Goal: Transaction & Acquisition: Purchase product/service

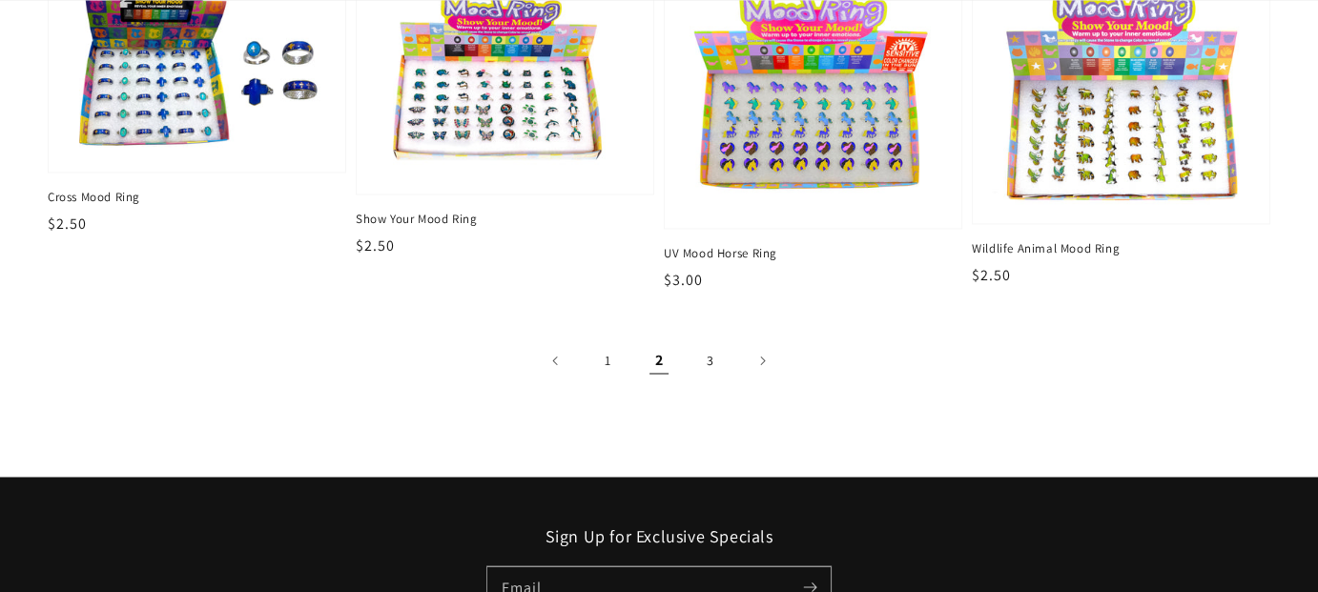
scroll to position [3338, 0]
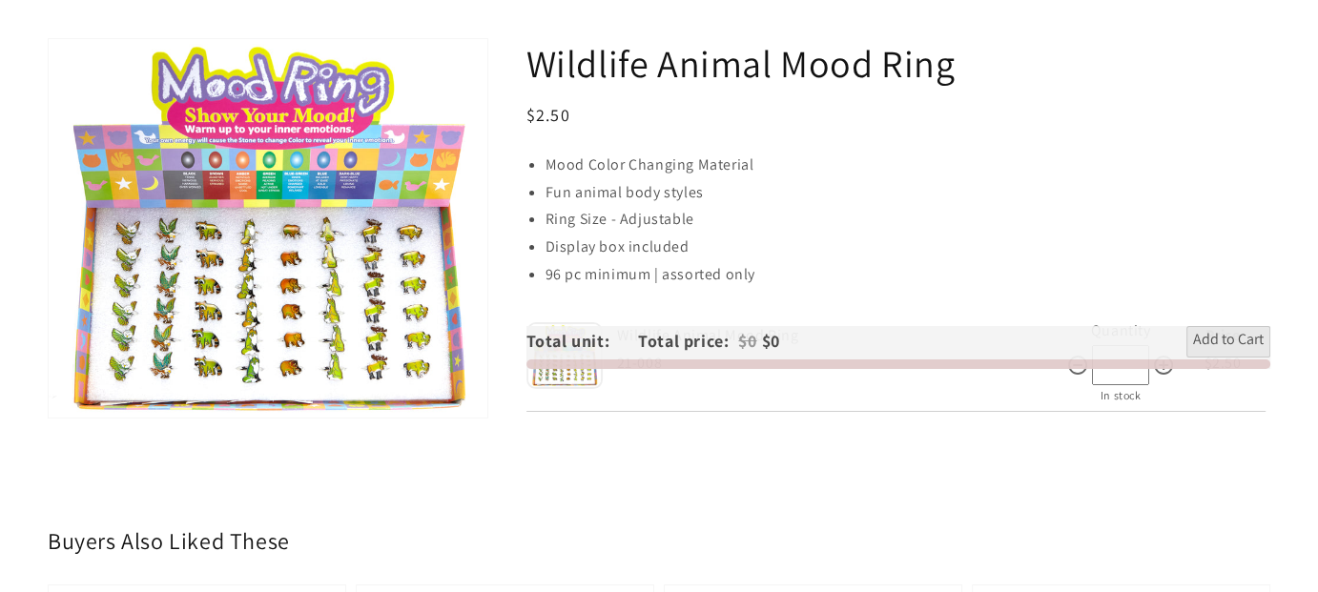
scroll to position [381, 0]
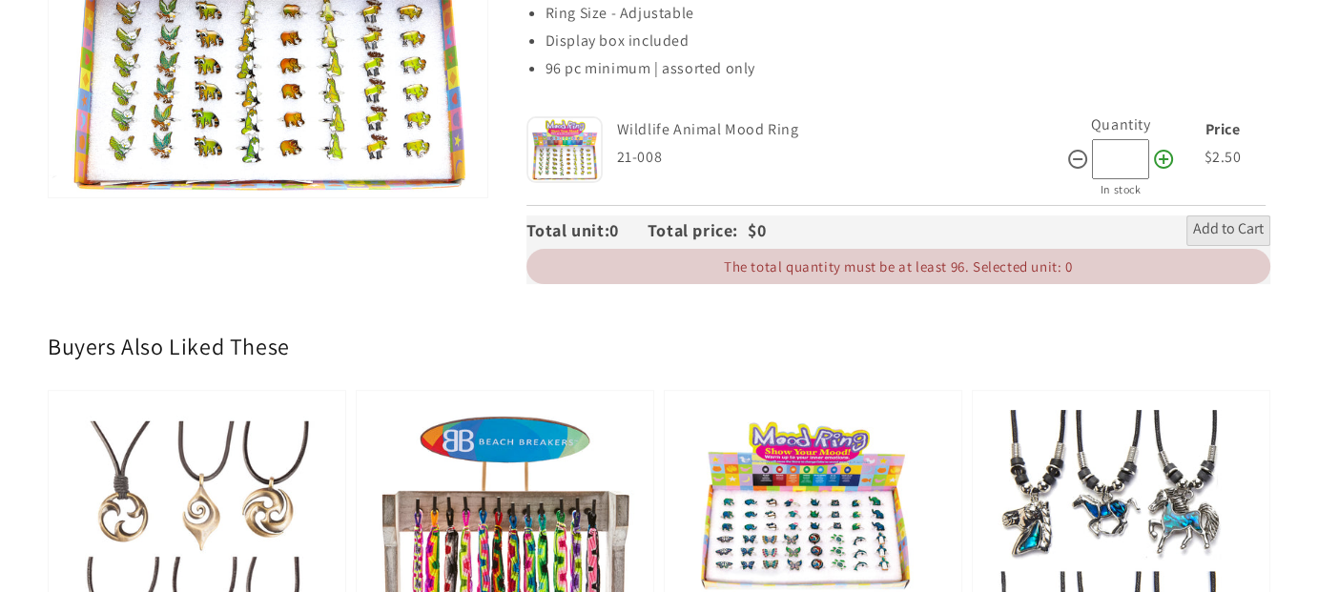
click at [1152, 171] on icon at bounding box center [1163, 159] width 23 height 23
type input "**"
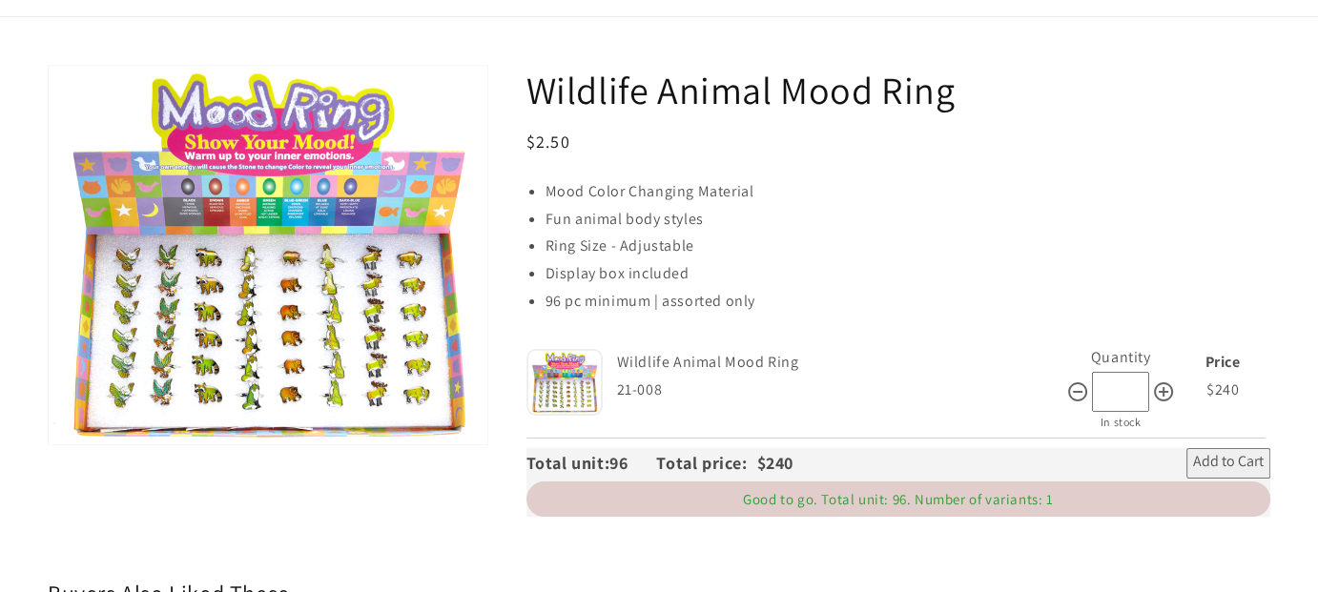
scroll to position [0, 0]
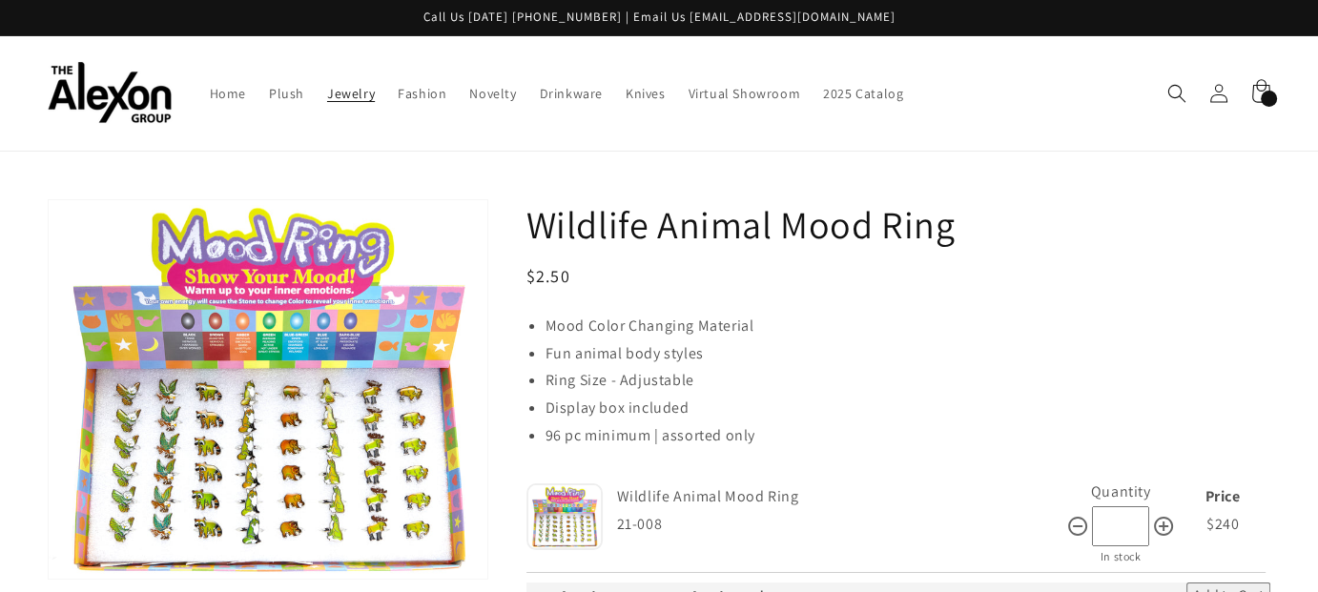
click at [362, 75] on link "Jewelry" at bounding box center [351, 93] width 71 height 40
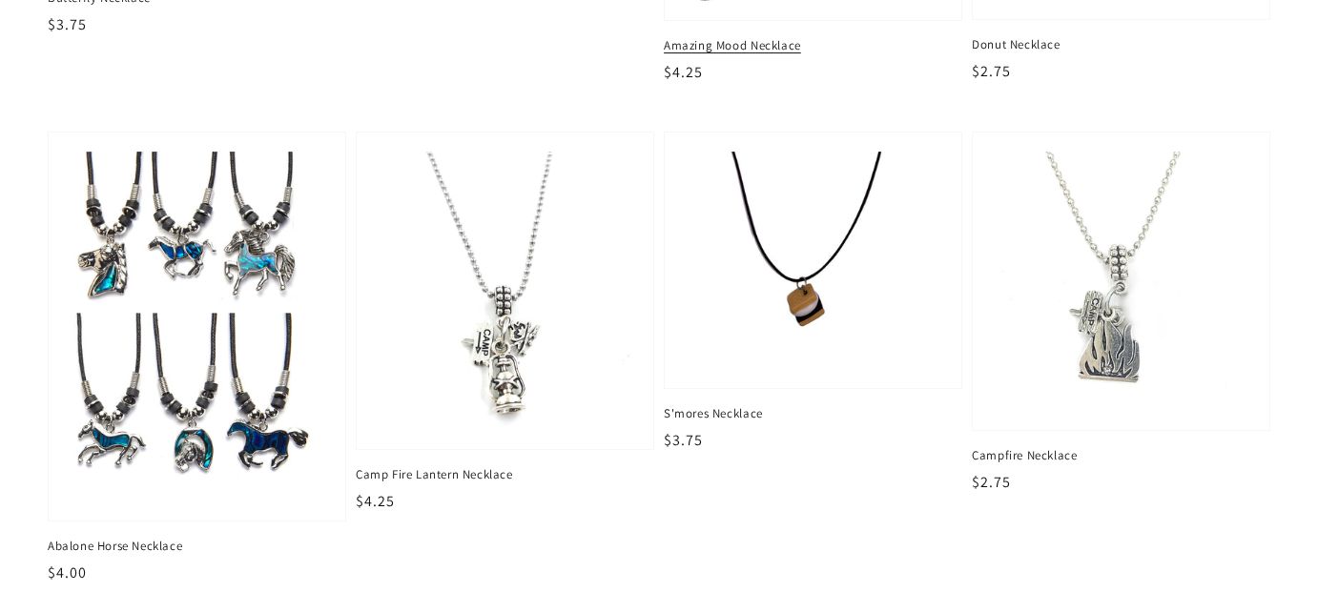
scroll to position [572, 0]
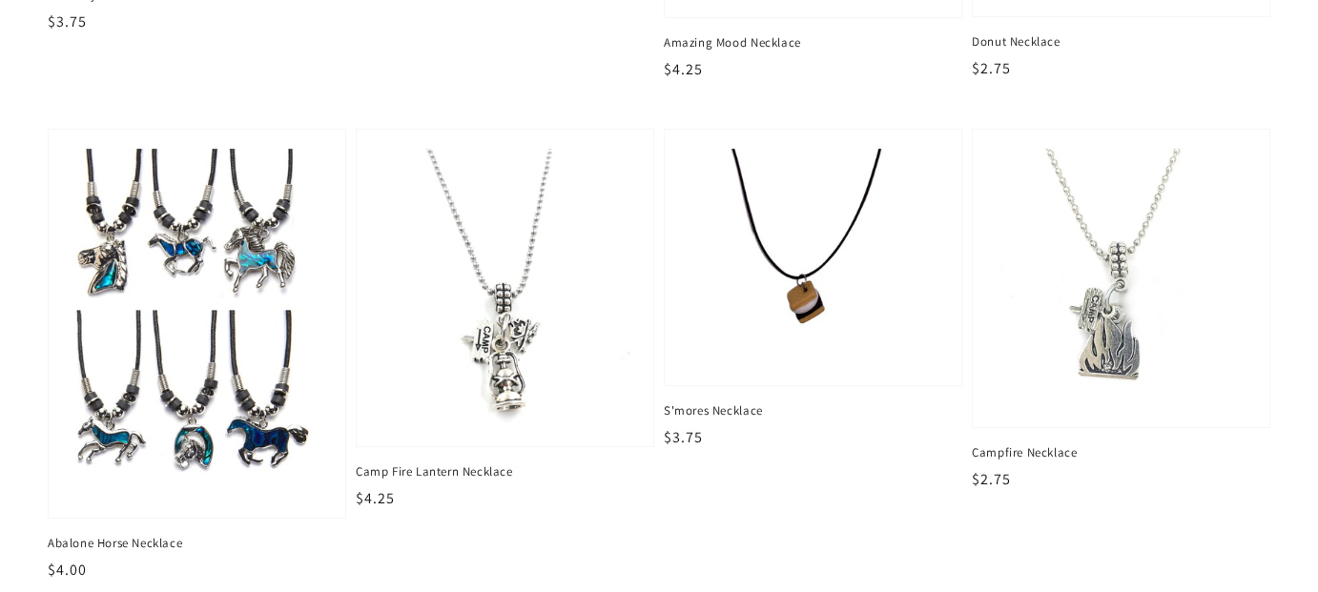
drag, startPoint x: 946, startPoint y: 297, endPoint x: 1269, endPoint y: 248, distance: 326.9
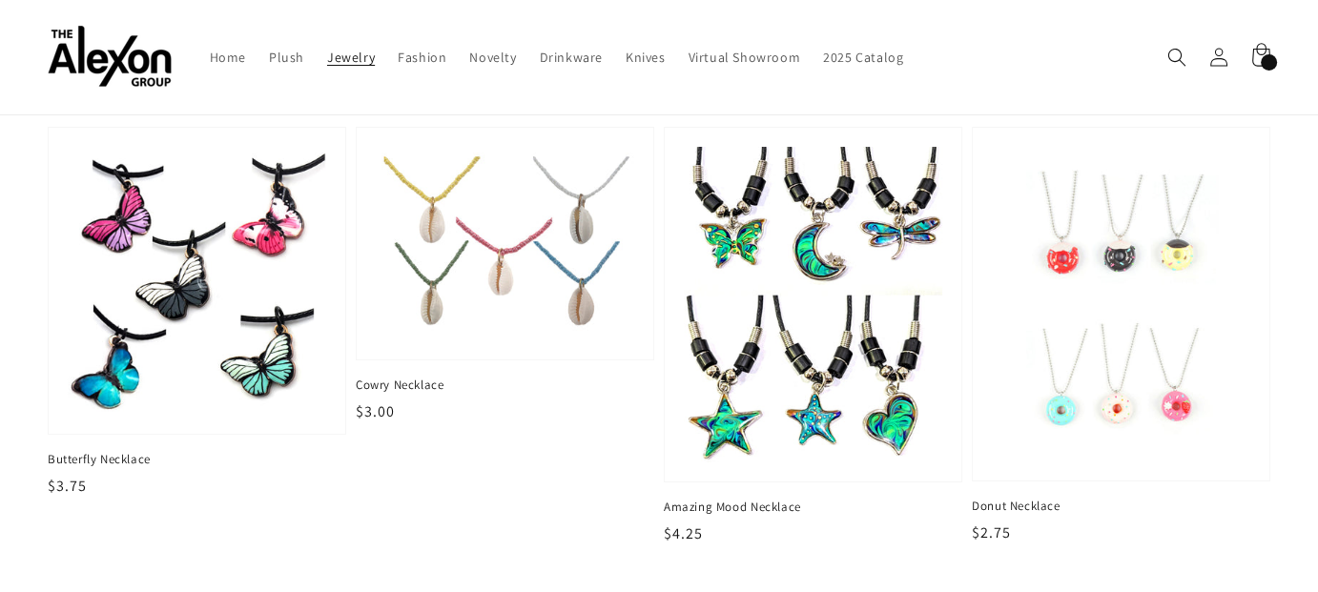
scroll to position [0, 0]
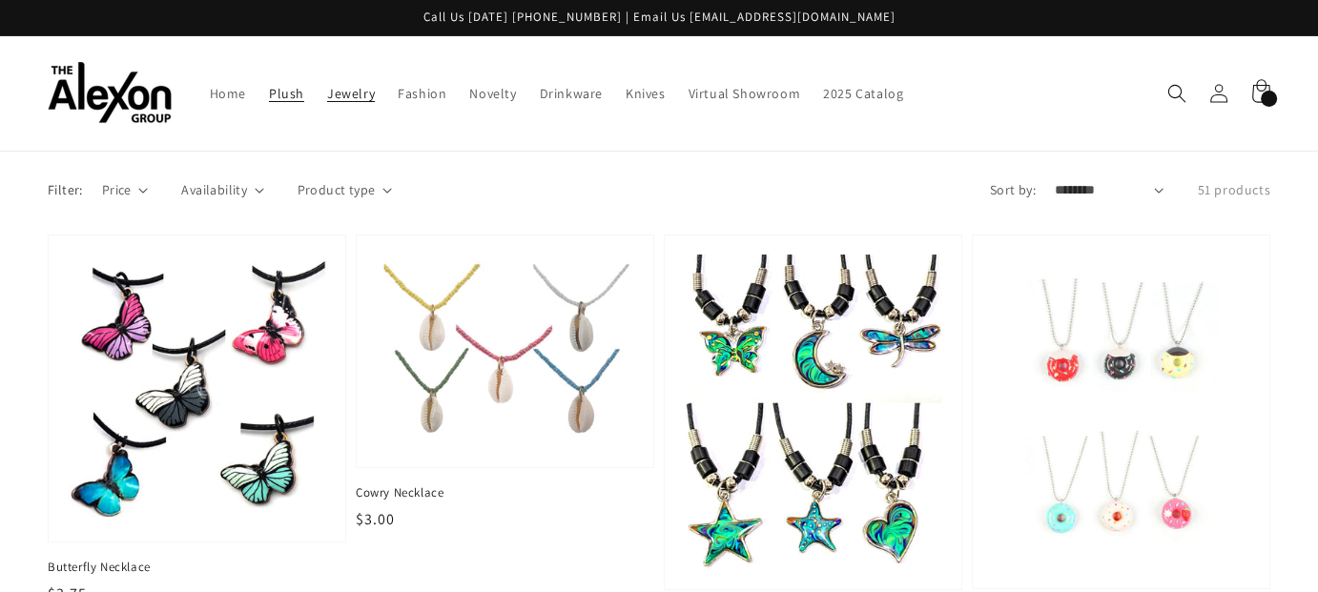
click at [279, 93] on span "Plush" at bounding box center [286, 93] width 35 height 17
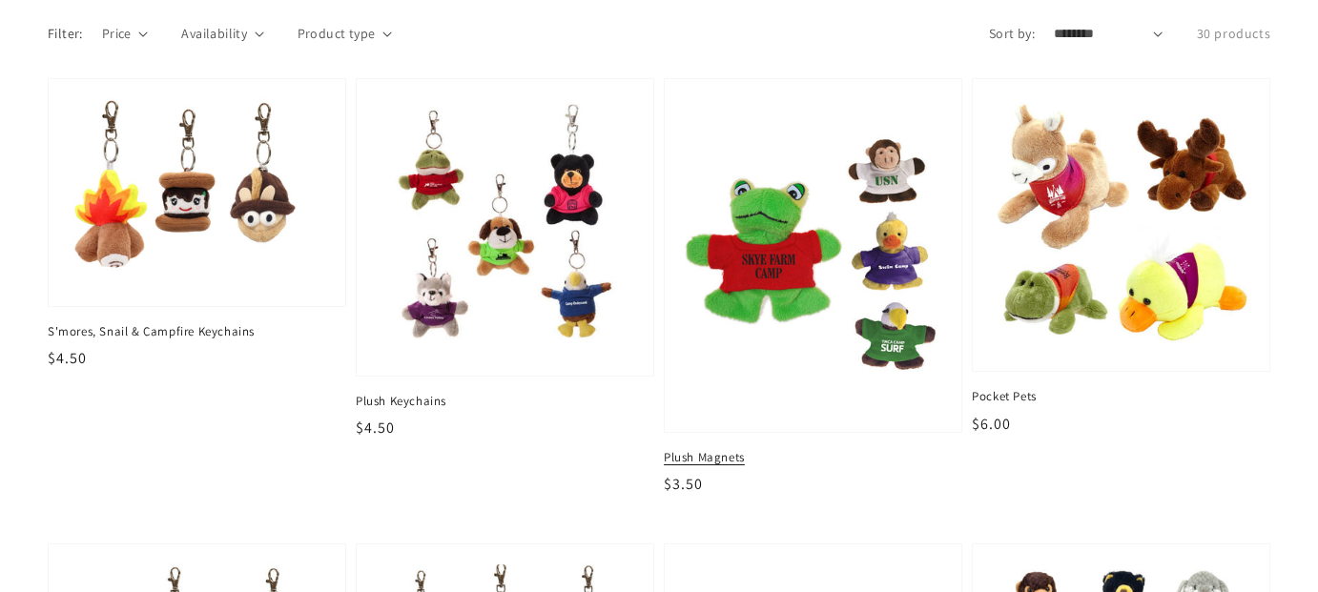
scroll to position [191, 0]
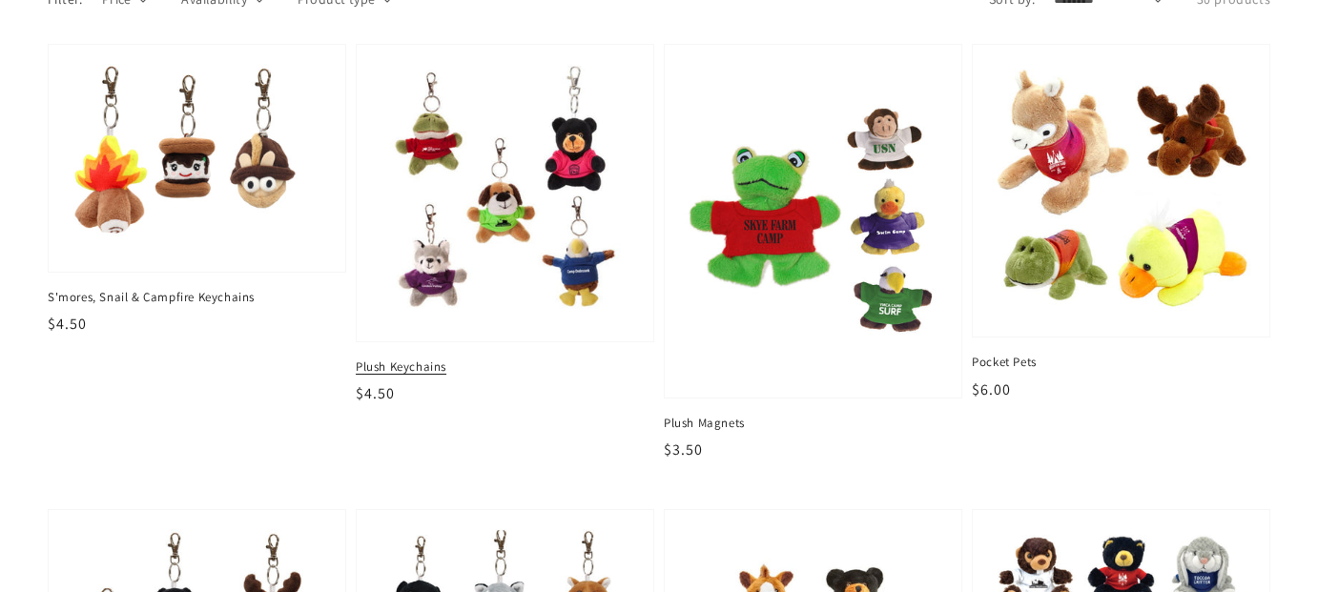
click at [435, 376] on span "Plush Keychains" at bounding box center [505, 367] width 298 height 17
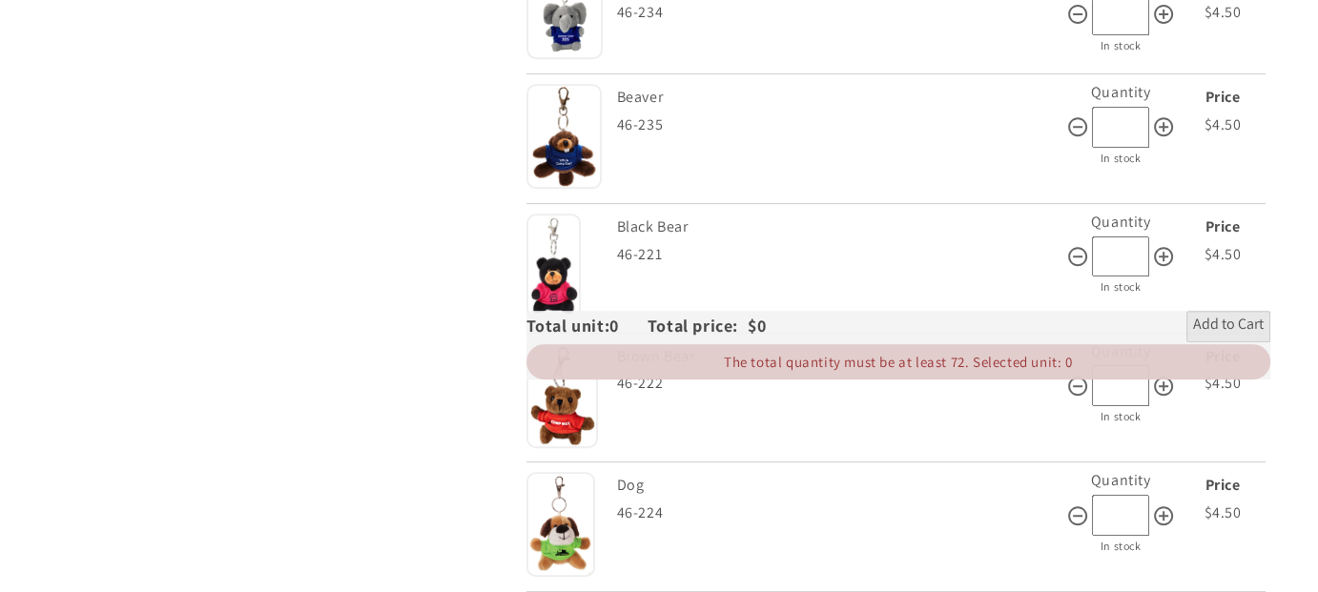
scroll to position [858, 0]
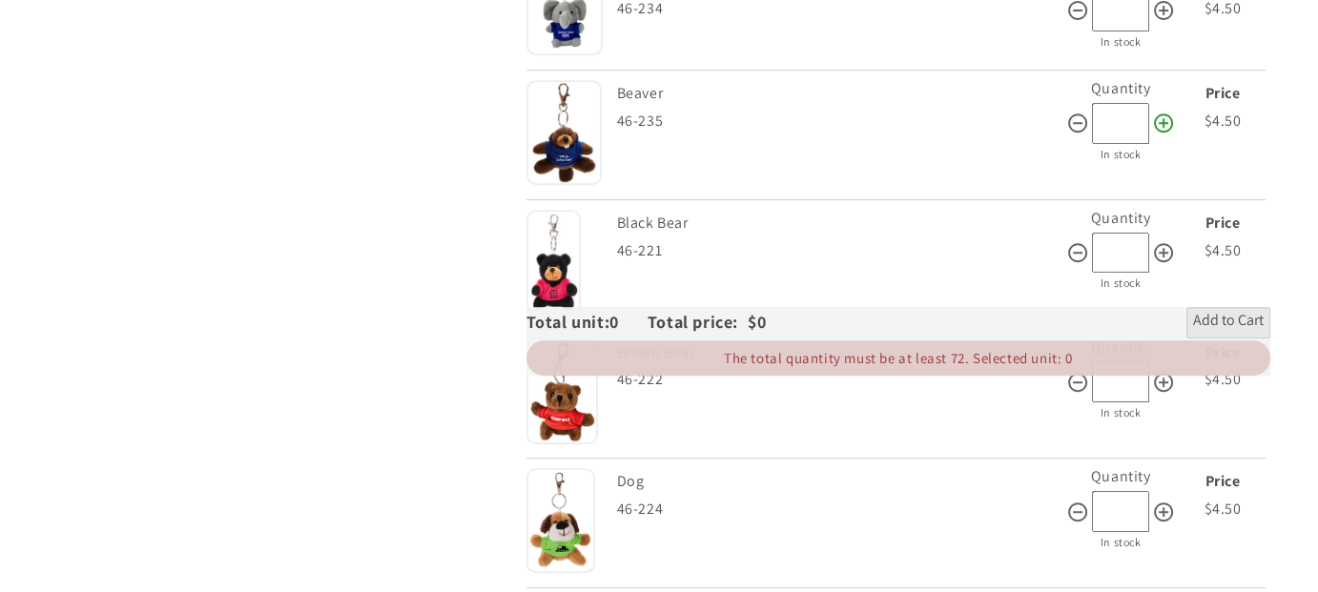
click at [1154, 134] on icon at bounding box center [1163, 123] width 23 height 23
type input "**"
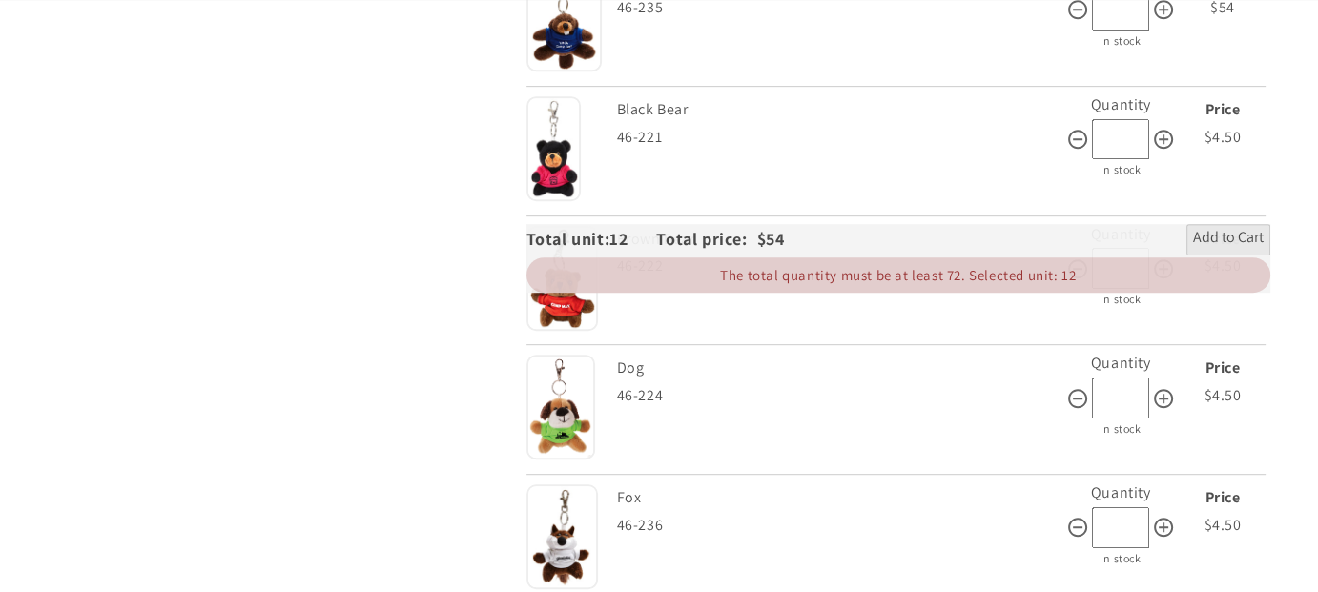
scroll to position [1049, 0]
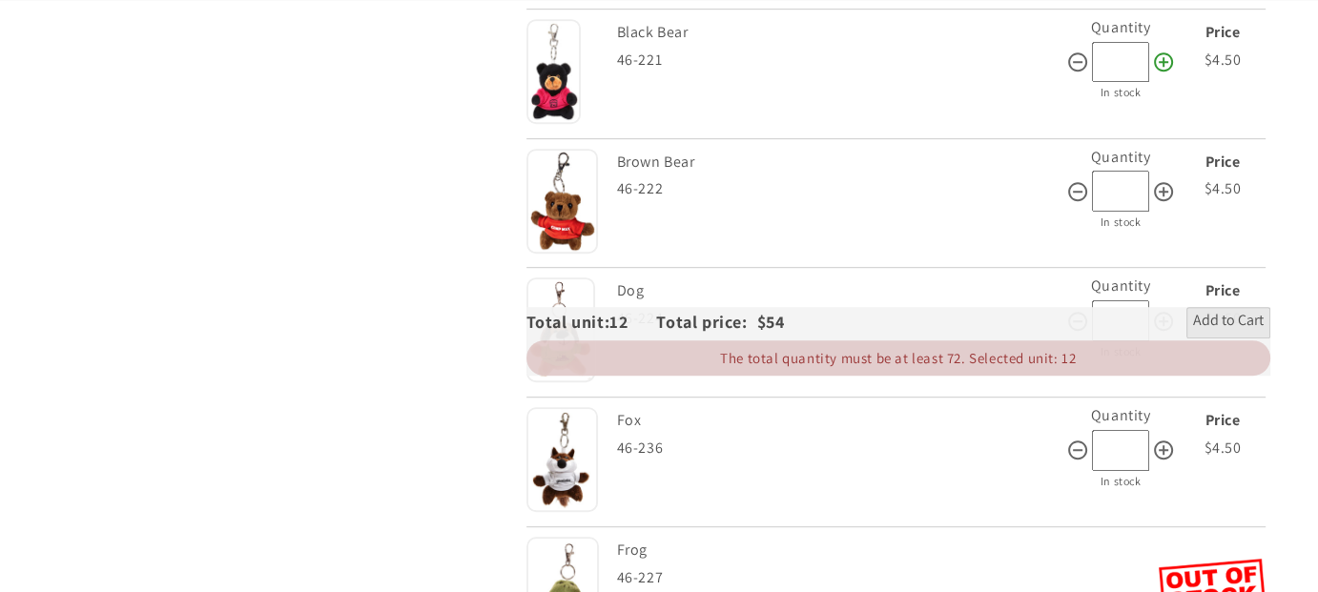
click at [1152, 73] on icon at bounding box center [1163, 62] width 23 height 23
type input "**"
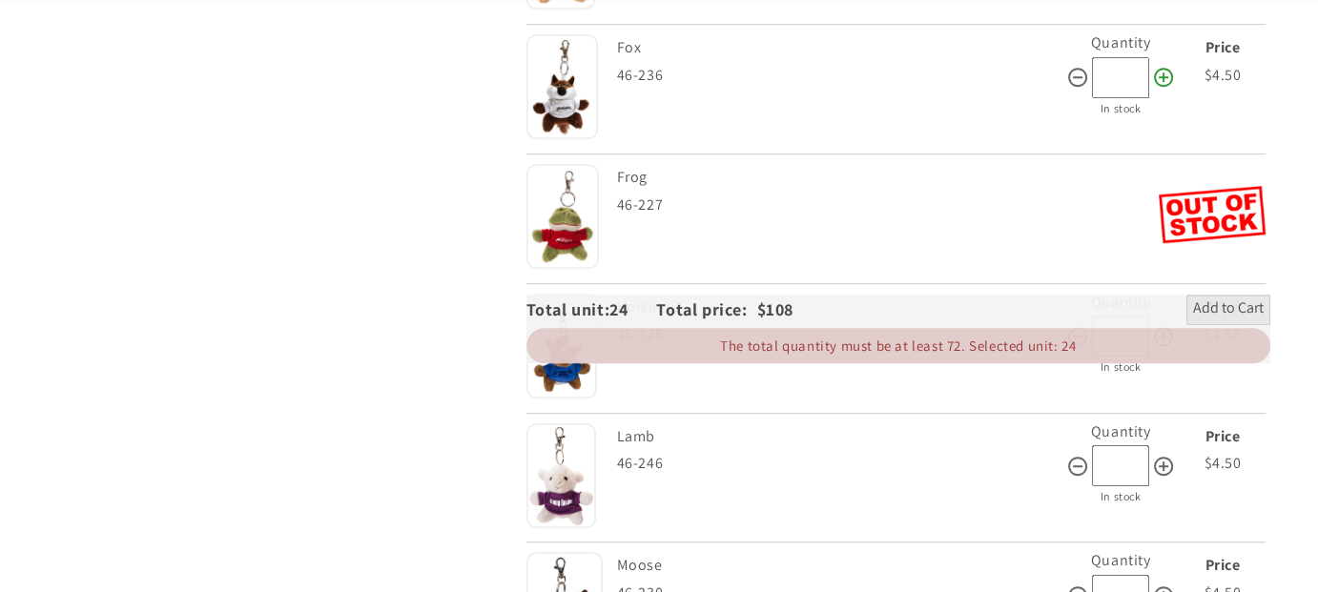
scroll to position [1430, 0]
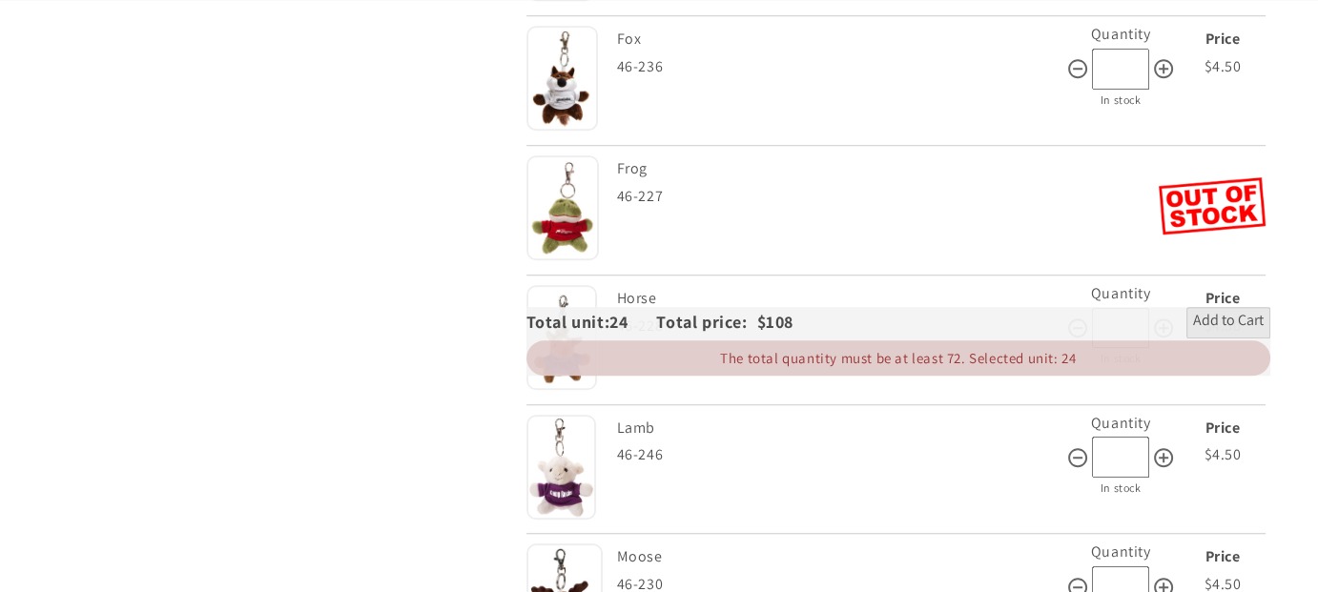
type input "**"
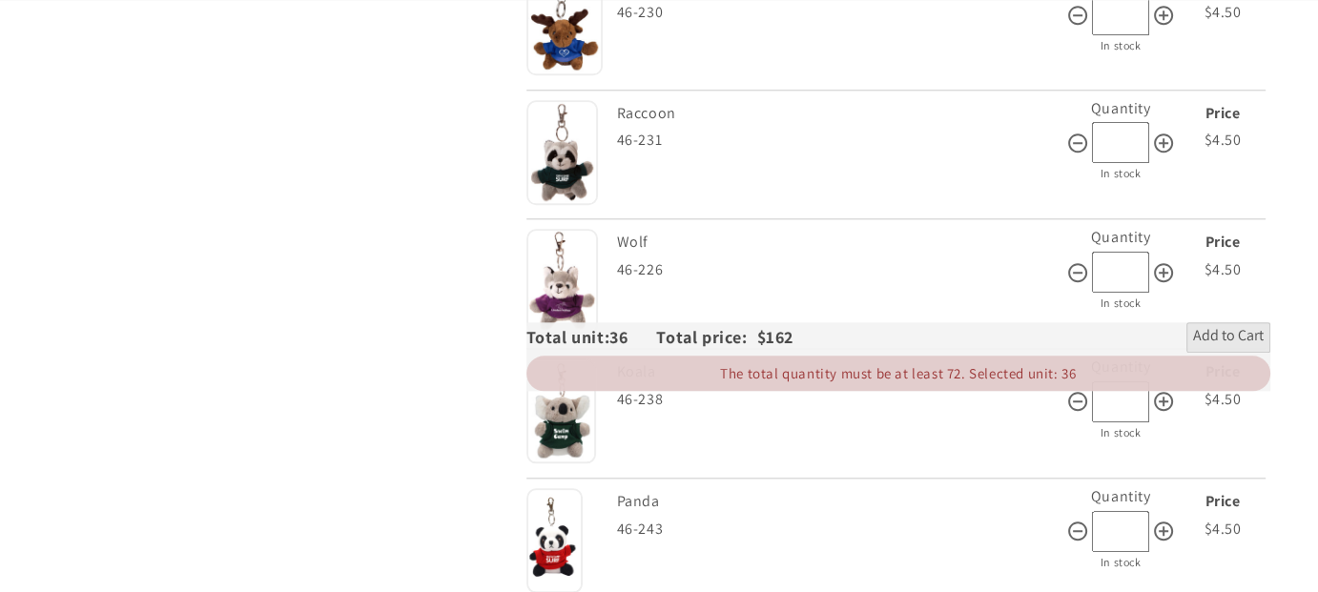
scroll to position [2098, 0]
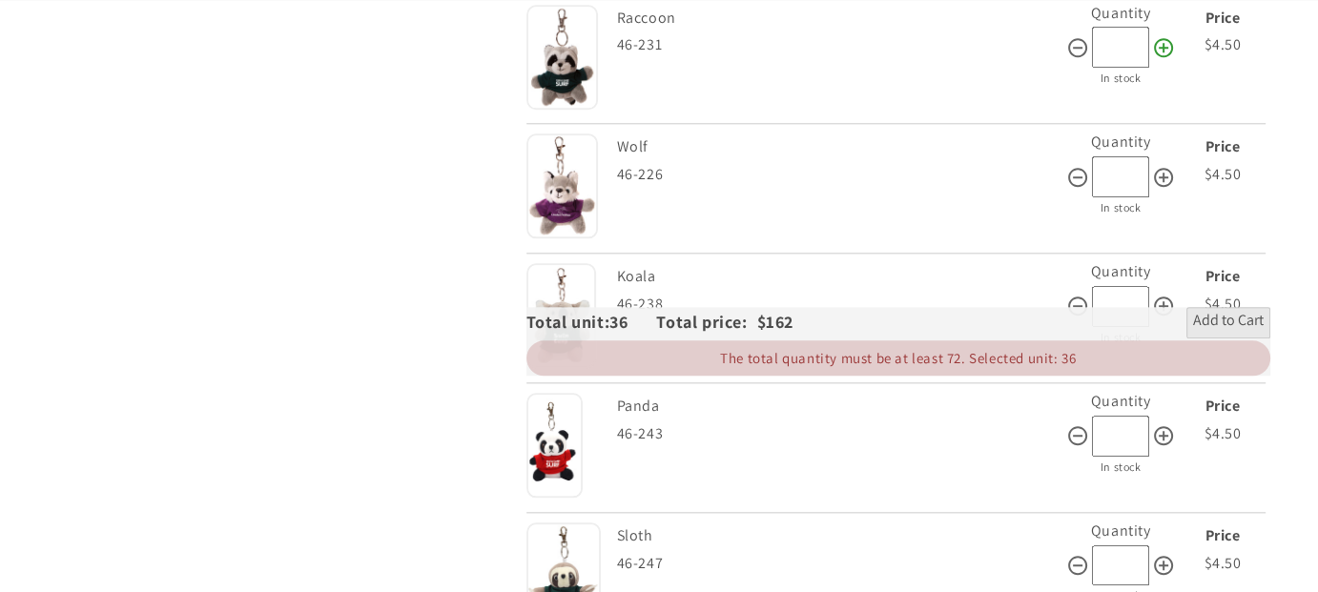
click at [1154, 57] on icon at bounding box center [1163, 47] width 19 height 19
type input "**"
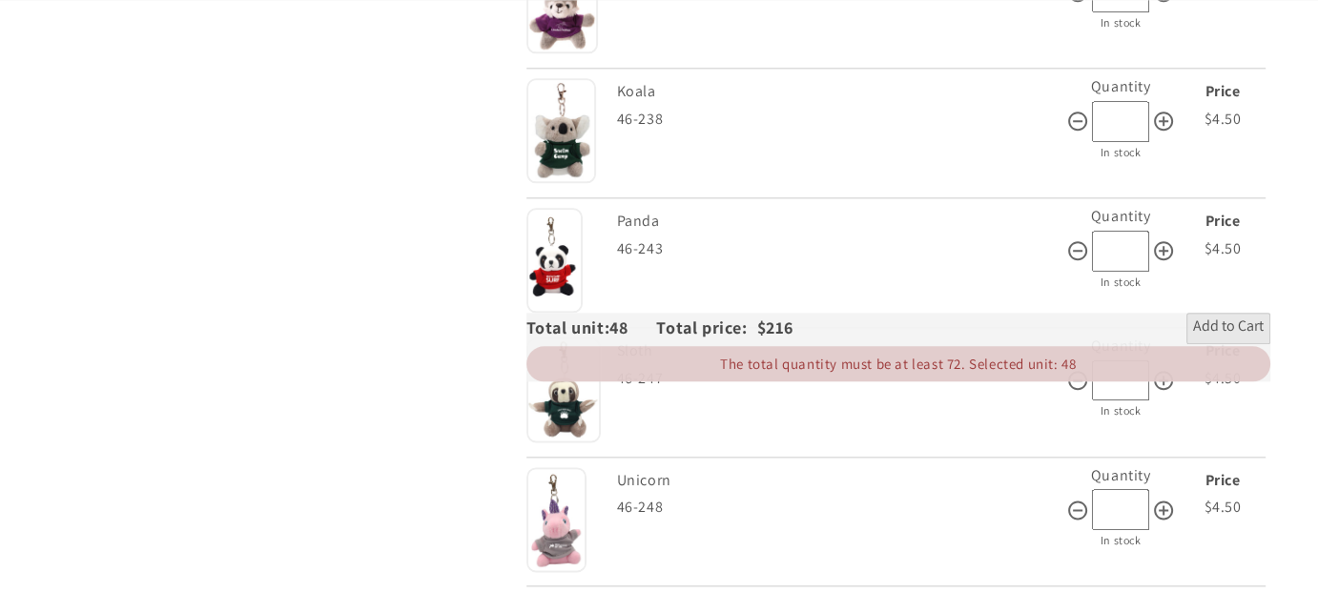
scroll to position [2289, 0]
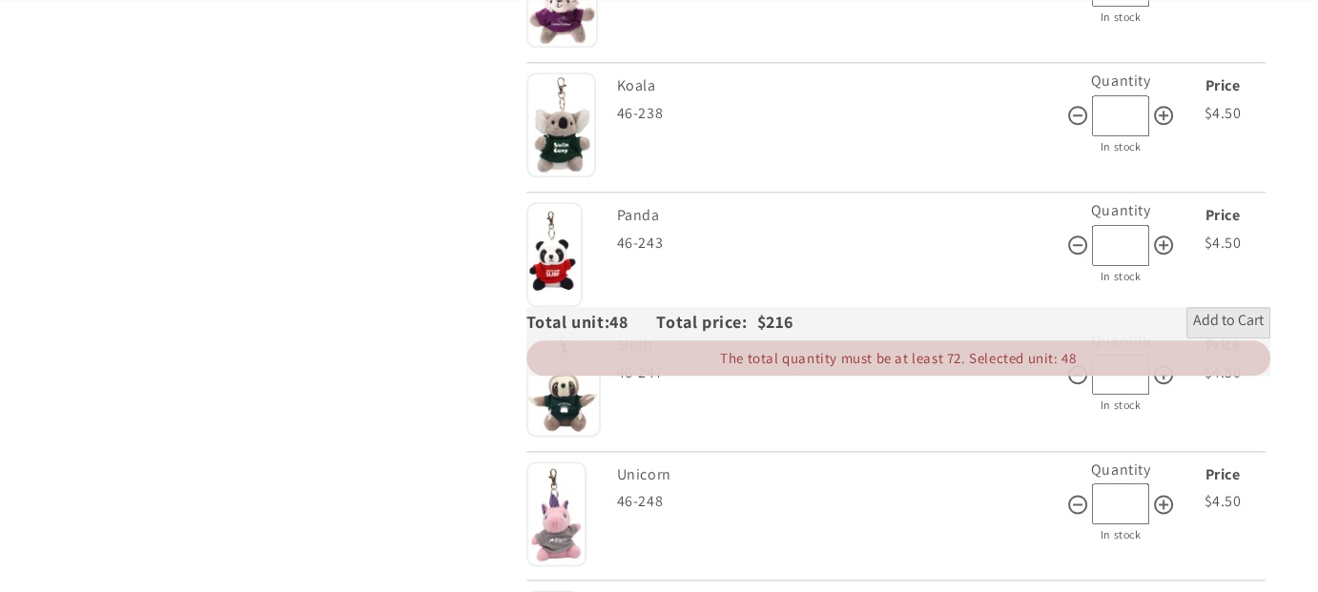
type input "**"
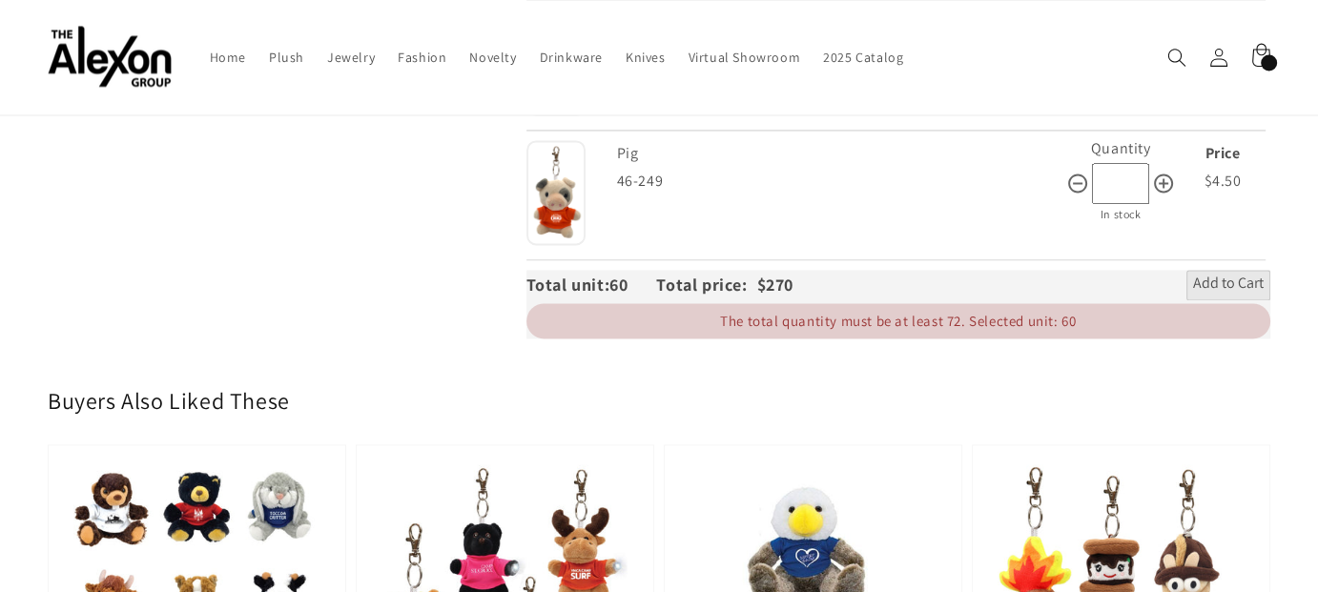
scroll to position [2956, 0]
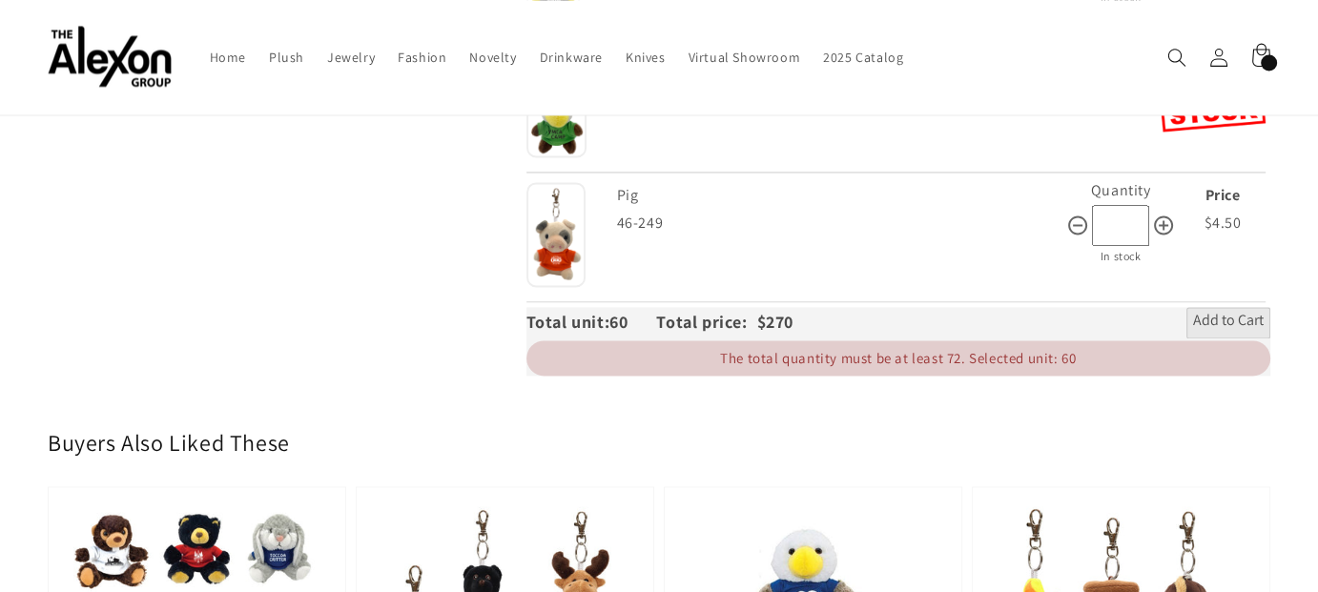
type input "**"
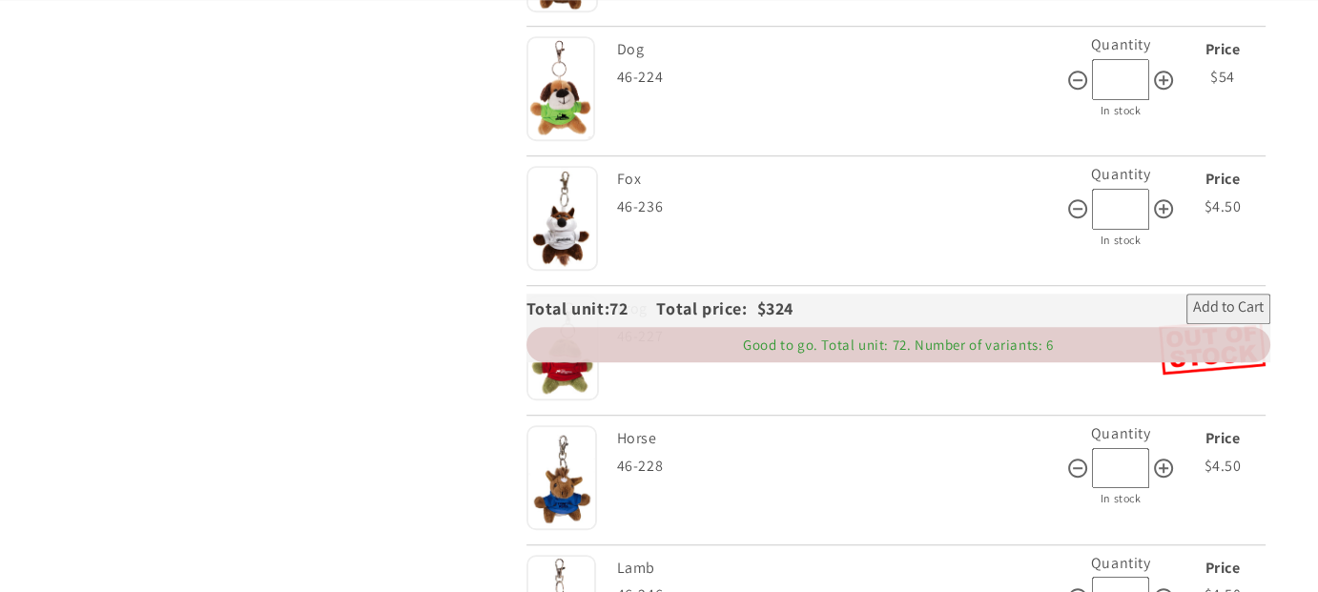
scroll to position [1335, 0]
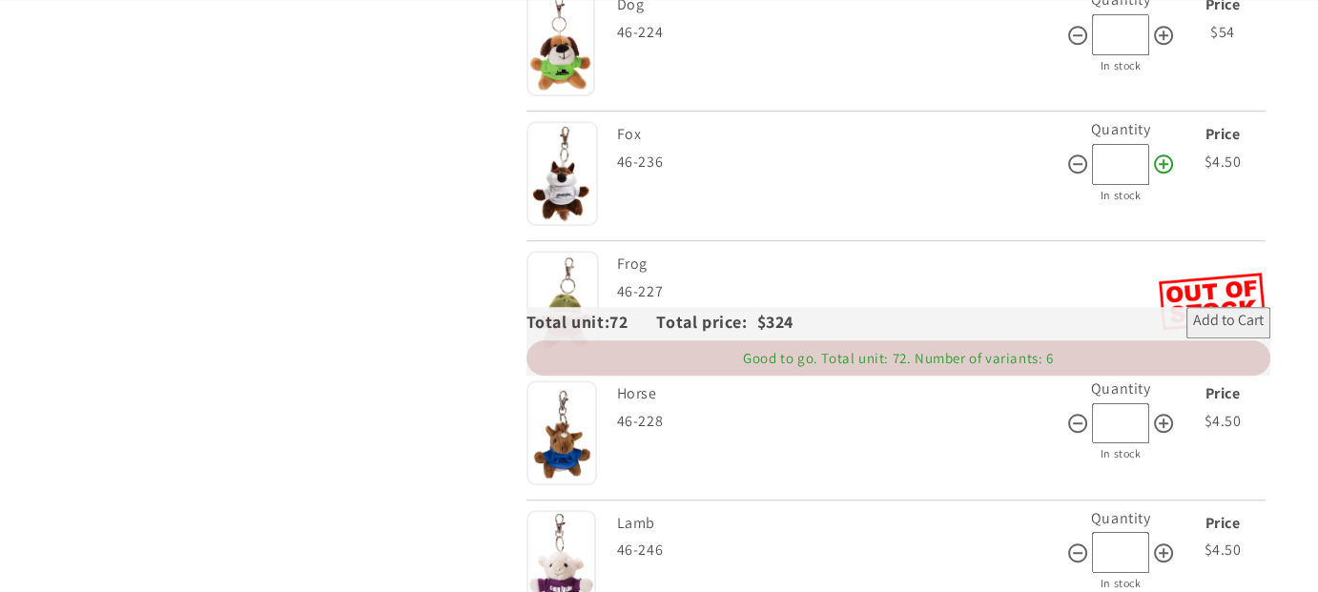
click at [1152, 175] on icon at bounding box center [1163, 164] width 23 height 23
click at [1066, 175] on icon at bounding box center [1077, 164] width 23 height 23
type input "*"
click at [1154, 45] on icon at bounding box center [1163, 35] width 19 height 19
click at [1068, 45] on icon at bounding box center [1077, 35] width 19 height 19
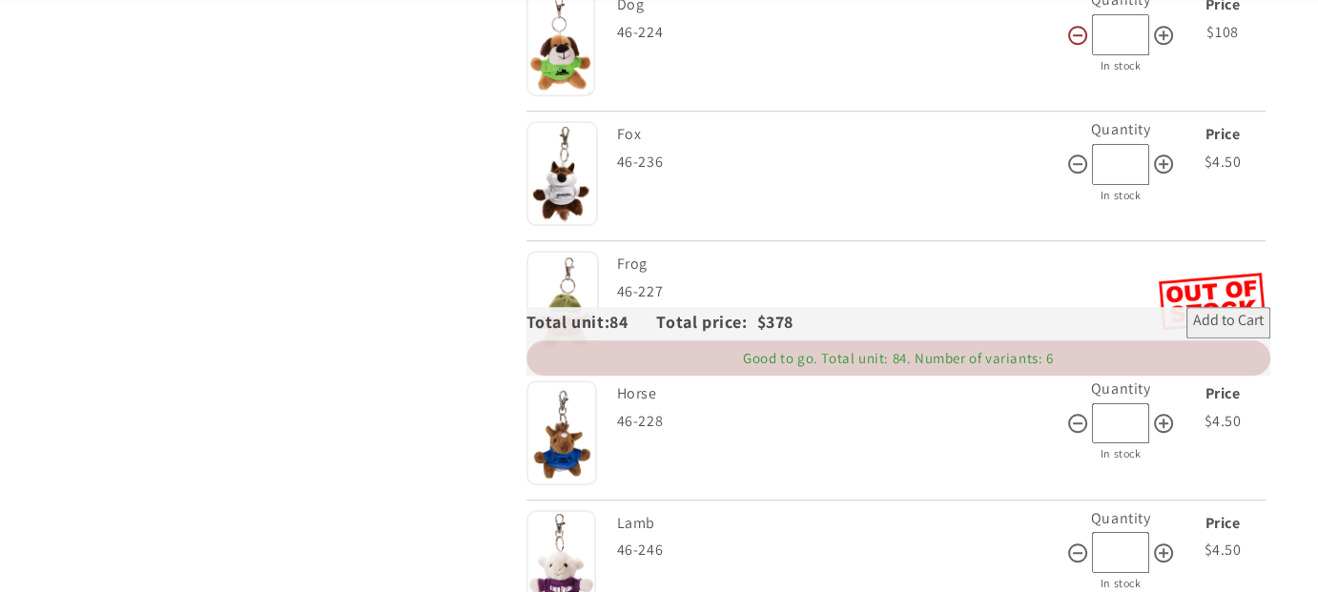
type input "**"
click at [1009, 149] on div "Fox" at bounding box center [839, 135] width 444 height 28
click at [1198, 334] on span "Add to Cart" at bounding box center [1228, 322] width 71 height 23
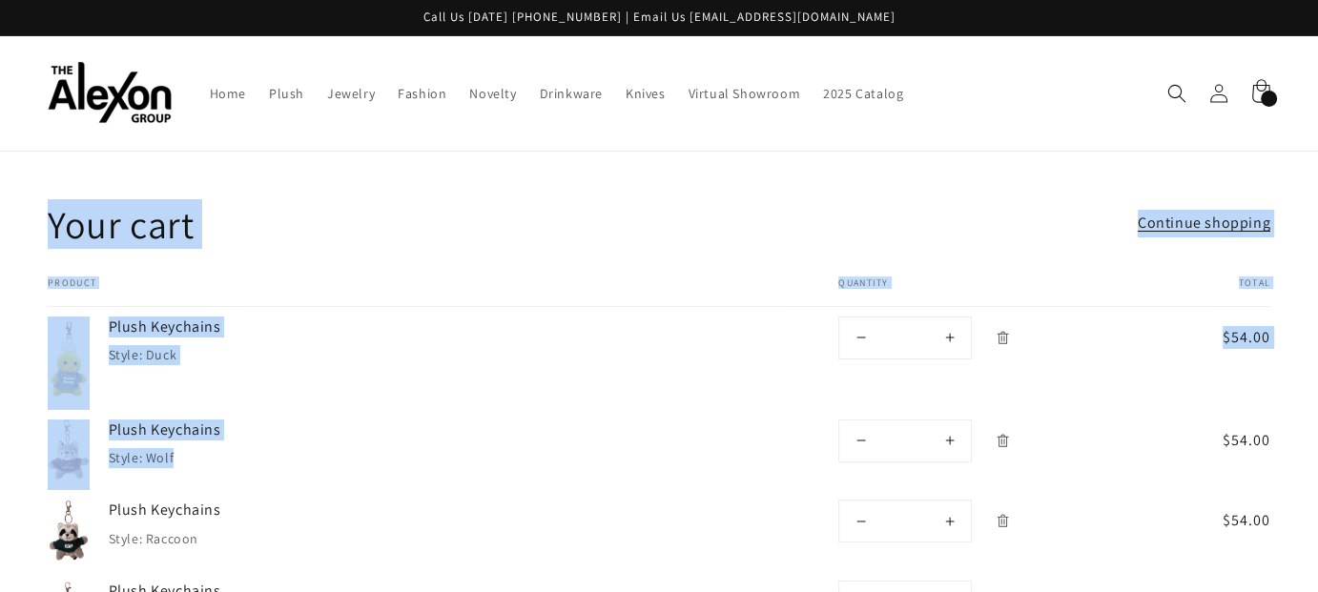
click at [575, 281] on cart-items "Your cart Continue shopping Your cart is empty Continue shopping Have an accoun…" at bounding box center [659, 561] width 1318 height 725
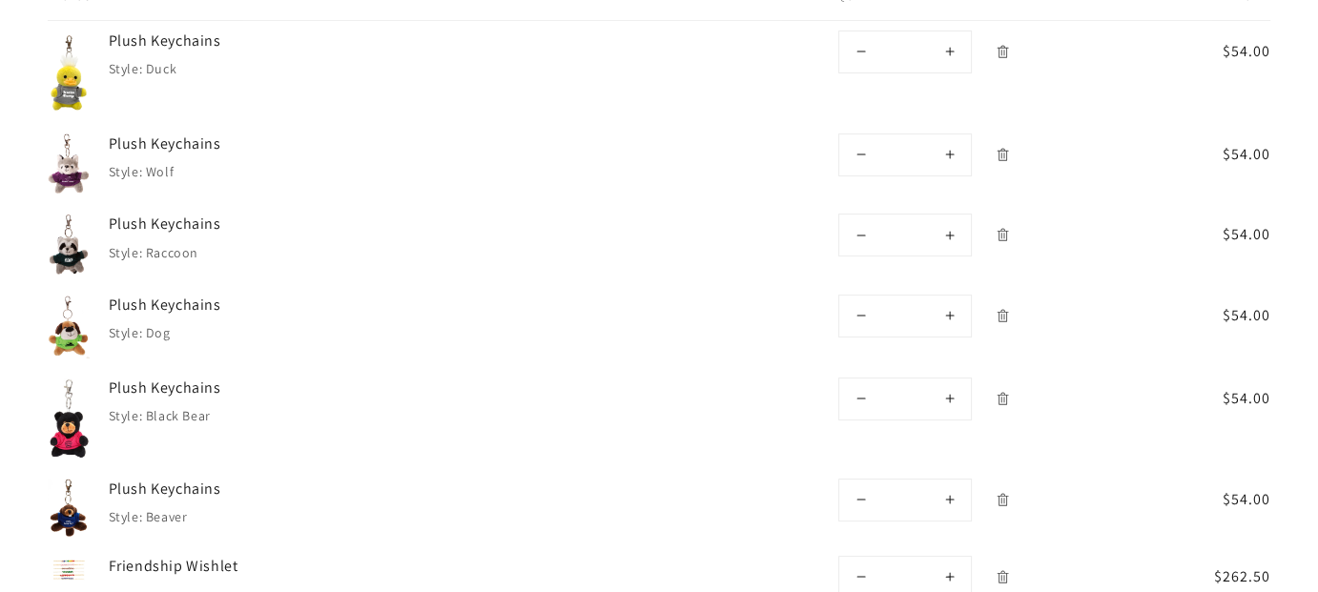
click at [597, 285] on td "Plush Keychains Style: Raccoon" at bounding box center [436, 244] width 692 height 81
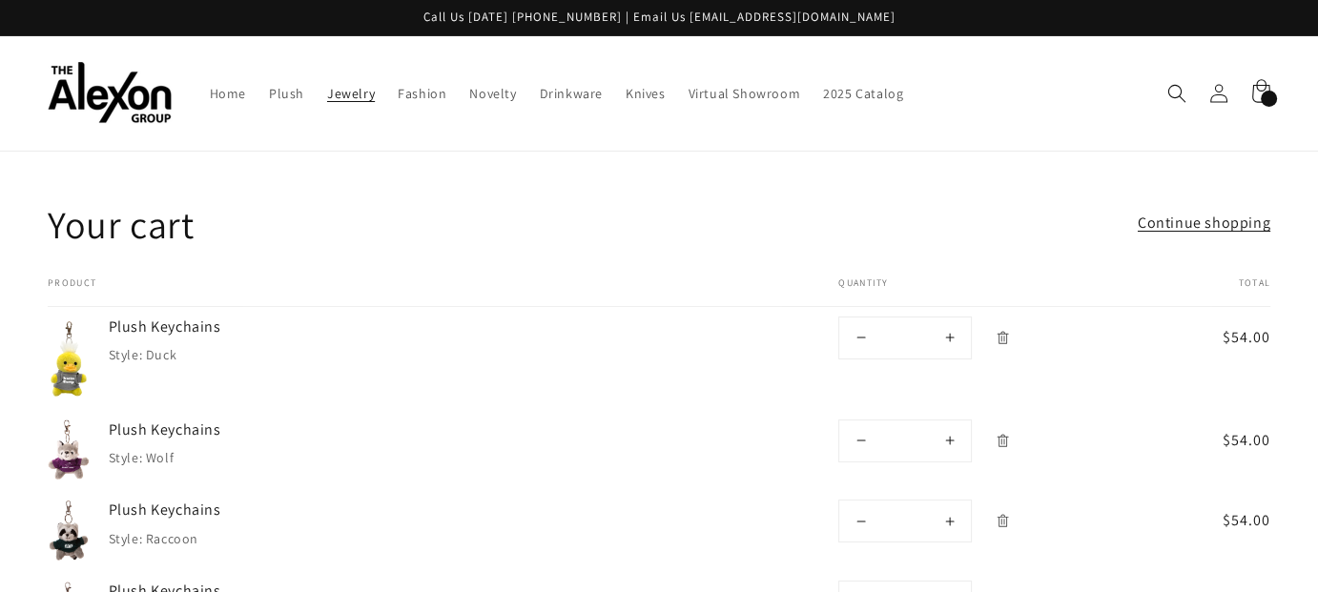
click at [368, 111] on link "Jewelry" at bounding box center [351, 93] width 71 height 40
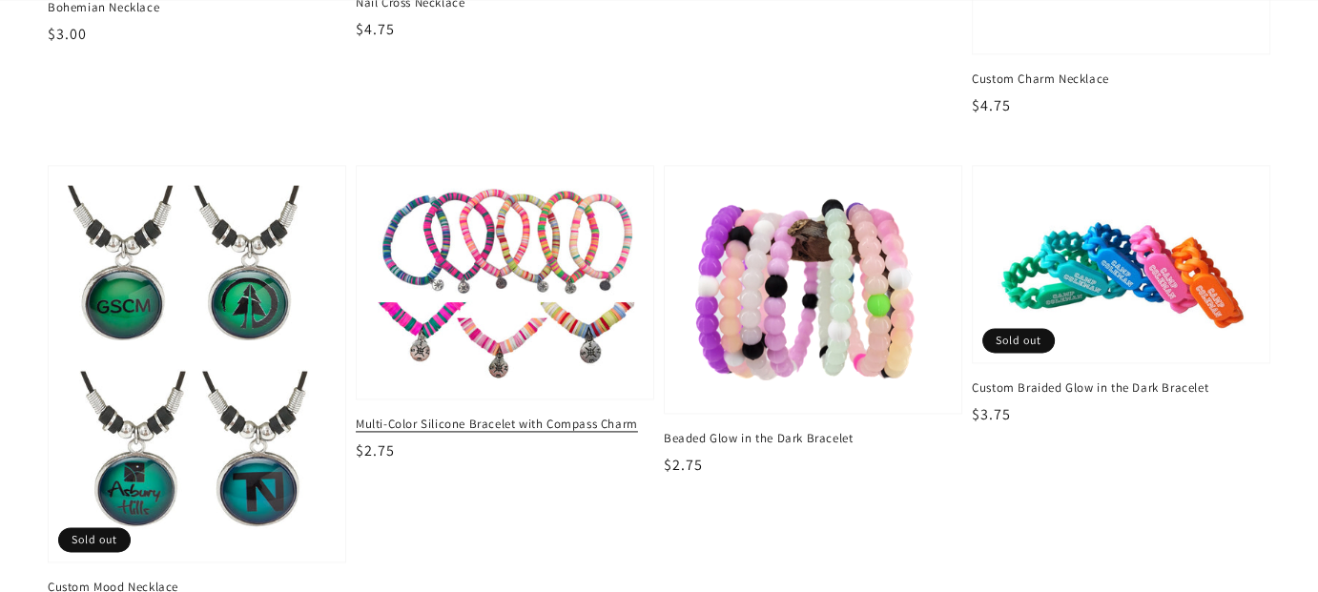
scroll to position [2670, 0]
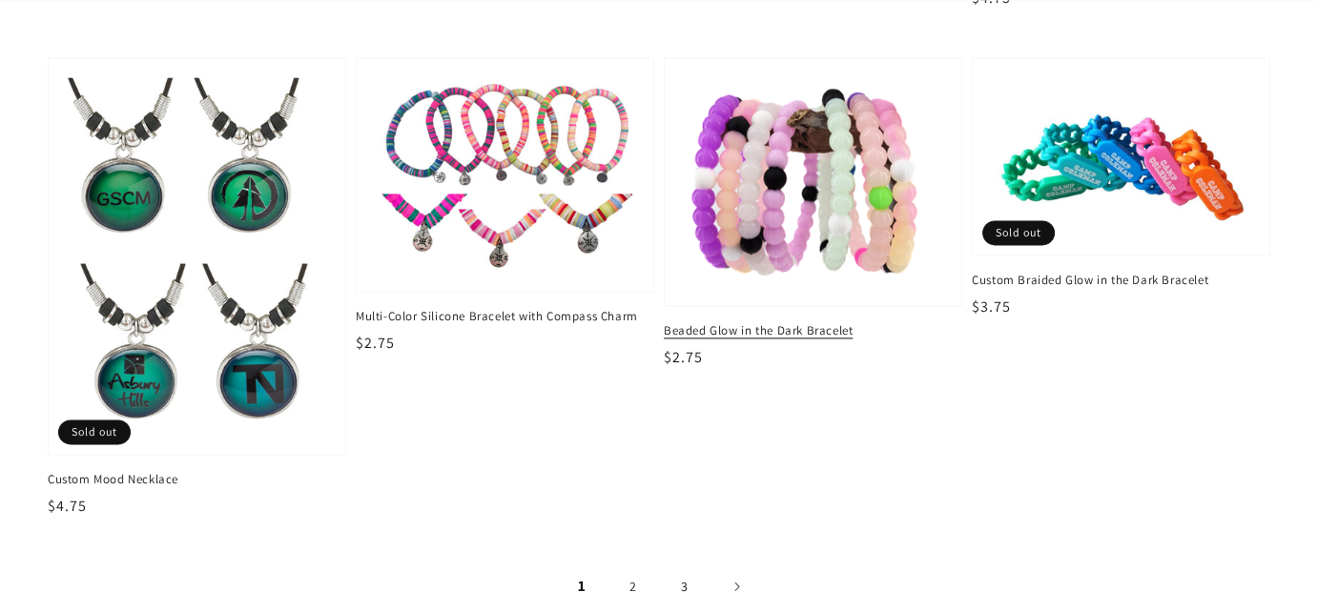
click at [788, 369] on div "Beaded Glow in the Dark Bracelet Regular price $2.75 Regular price Sale price $…" at bounding box center [813, 345] width 298 height 47
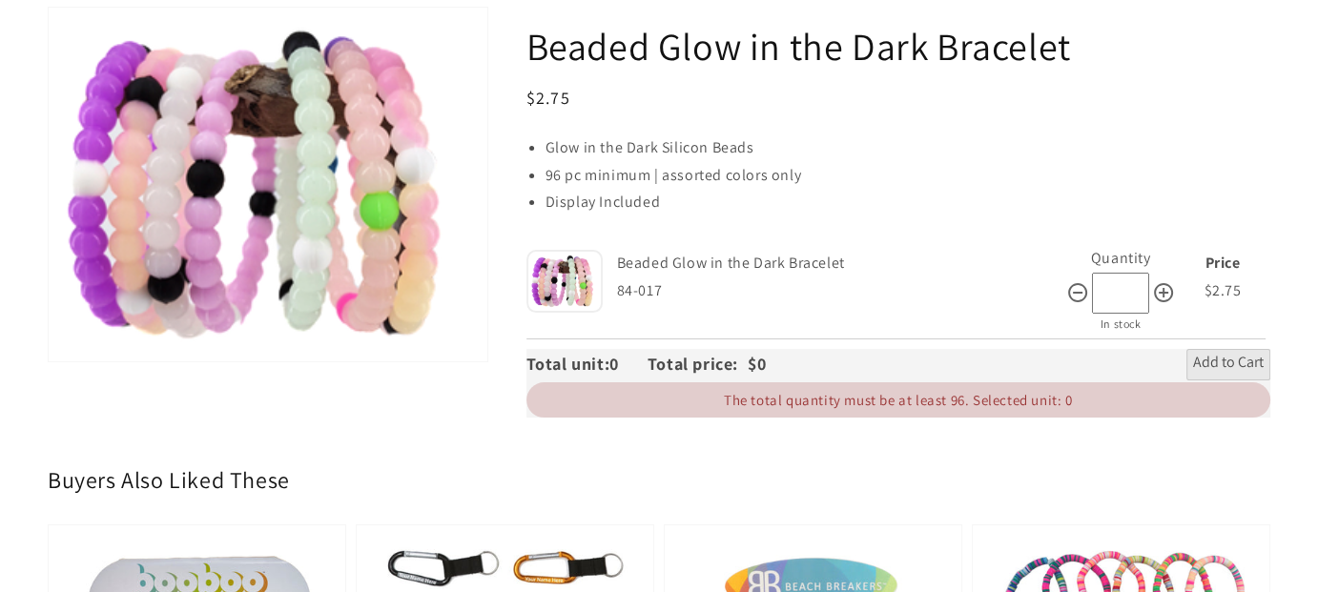
scroll to position [381, 0]
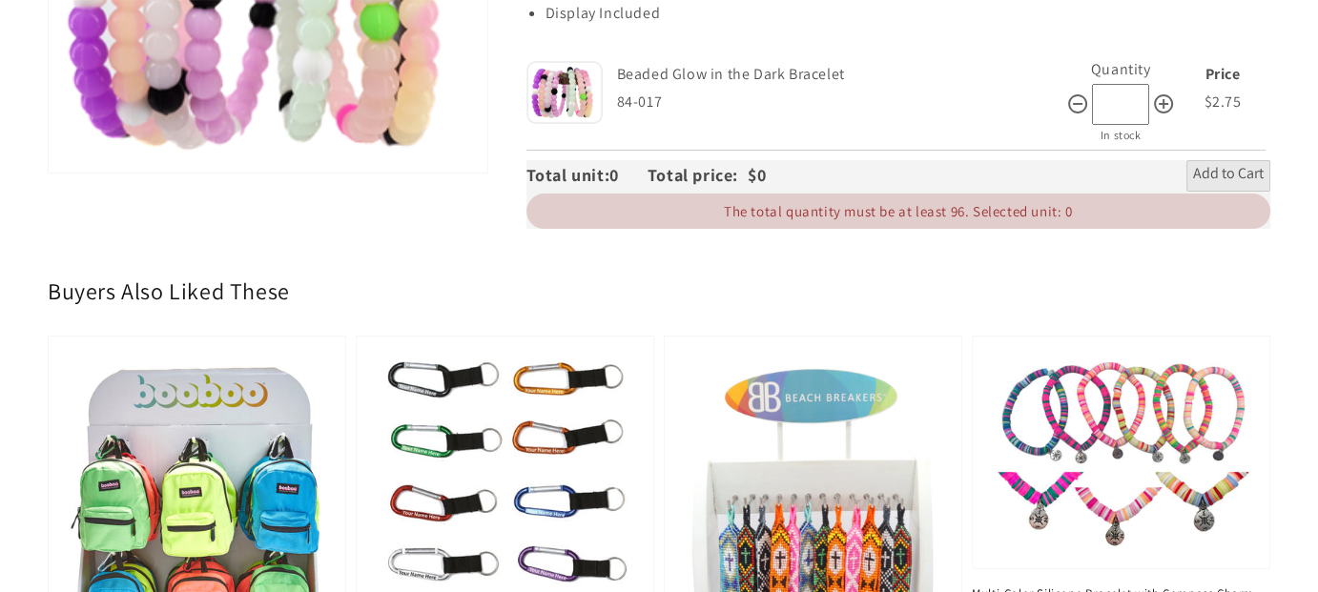
click at [1175, 145] on div "Price $2.75 $2.75 $2.75" at bounding box center [1220, 100] width 91 height 89
click at [1152, 115] on icon at bounding box center [1163, 103] width 23 height 23
type input "**"
click at [1193, 187] on span "Add to Cart" at bounding box center [1228, 175] width 71 height 23
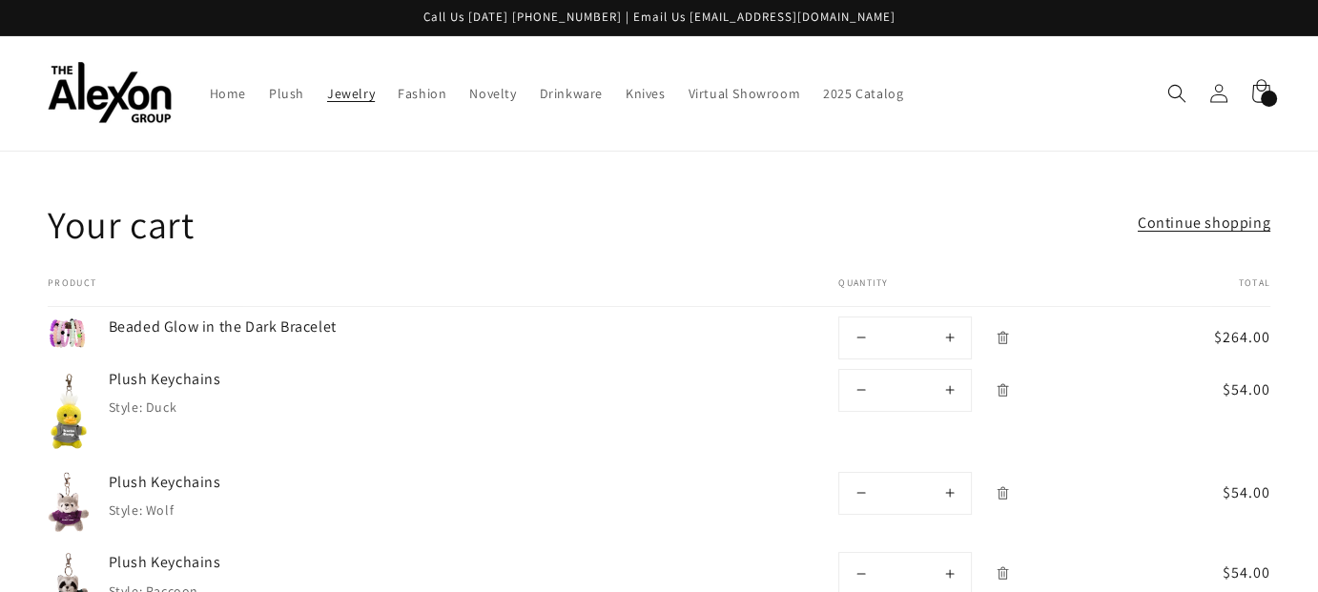
click at [361, 97] on span "Jewelry" at bounding box center [351, 93] width 48 height 17
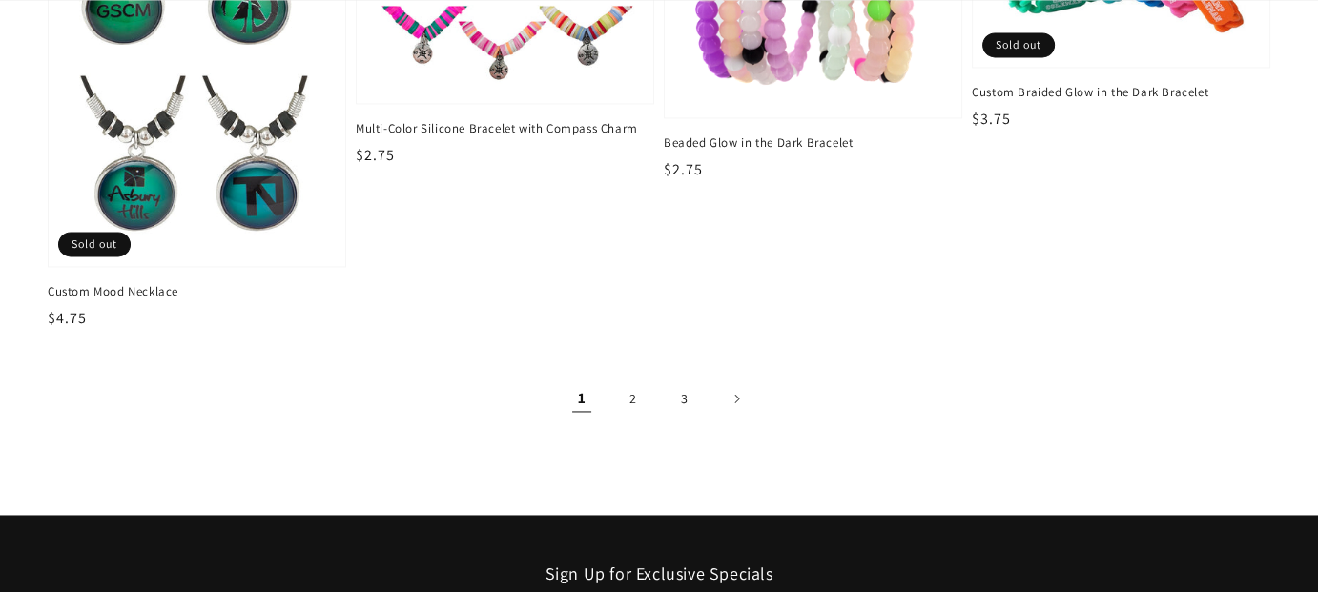
scroll to position [2956, 0]
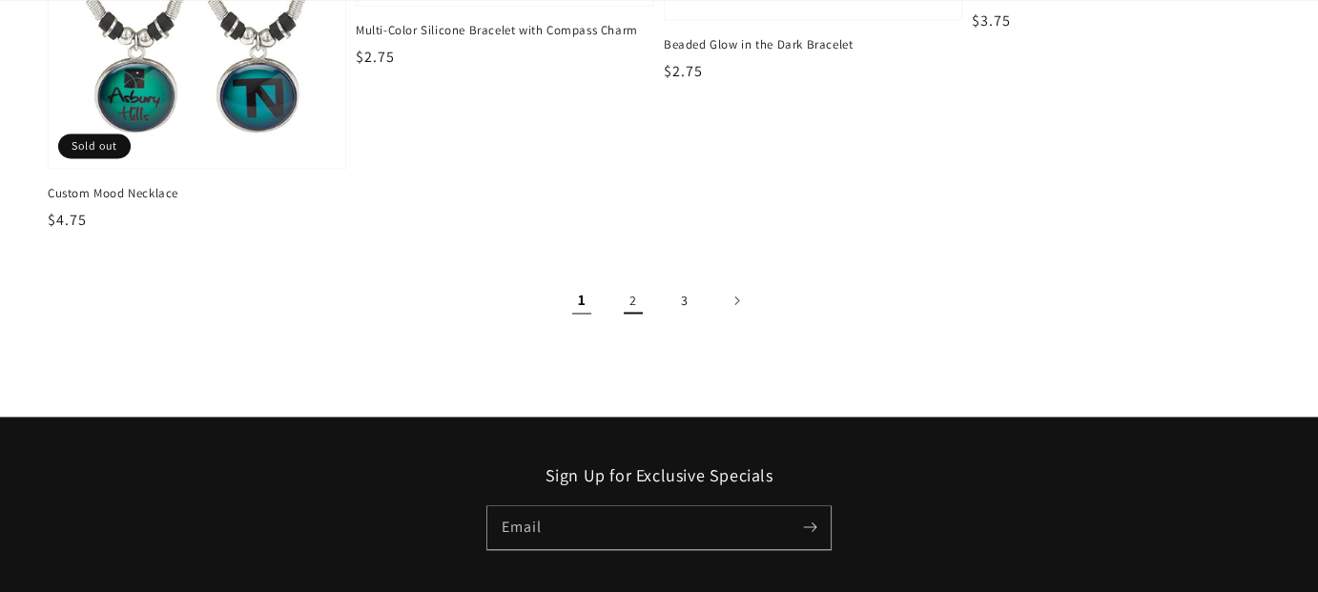
click at [619, 321] on link "2" at bounding box center [633, 300] width 42 height 42
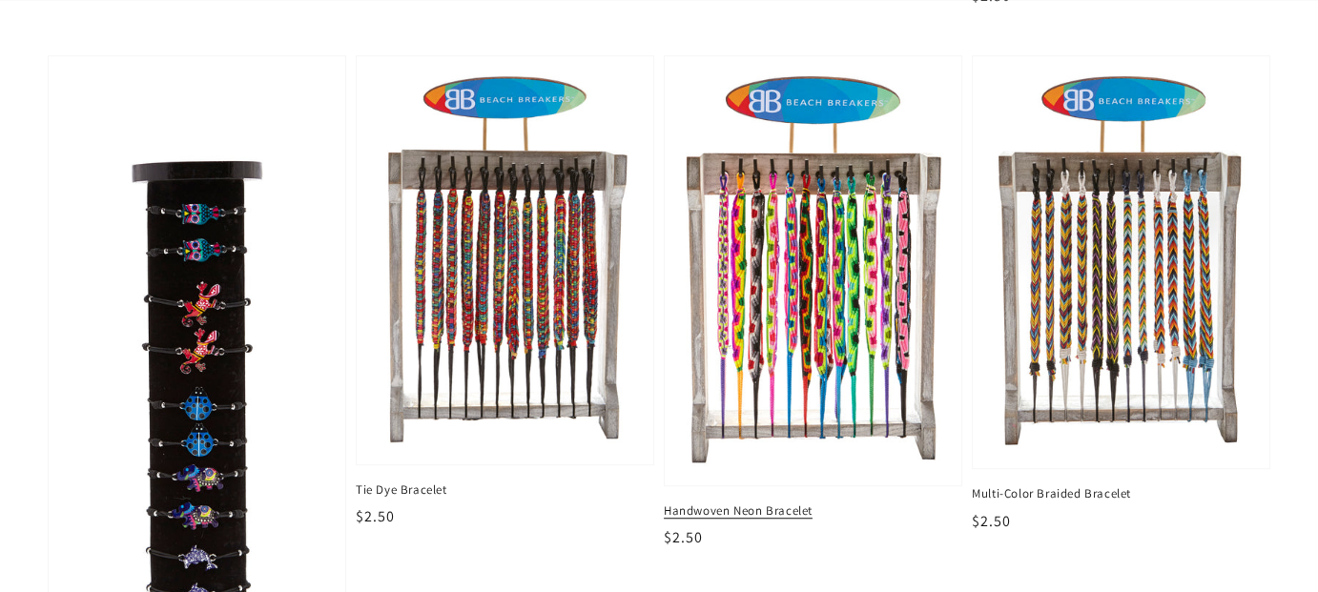
scroll to position [1430, 0]
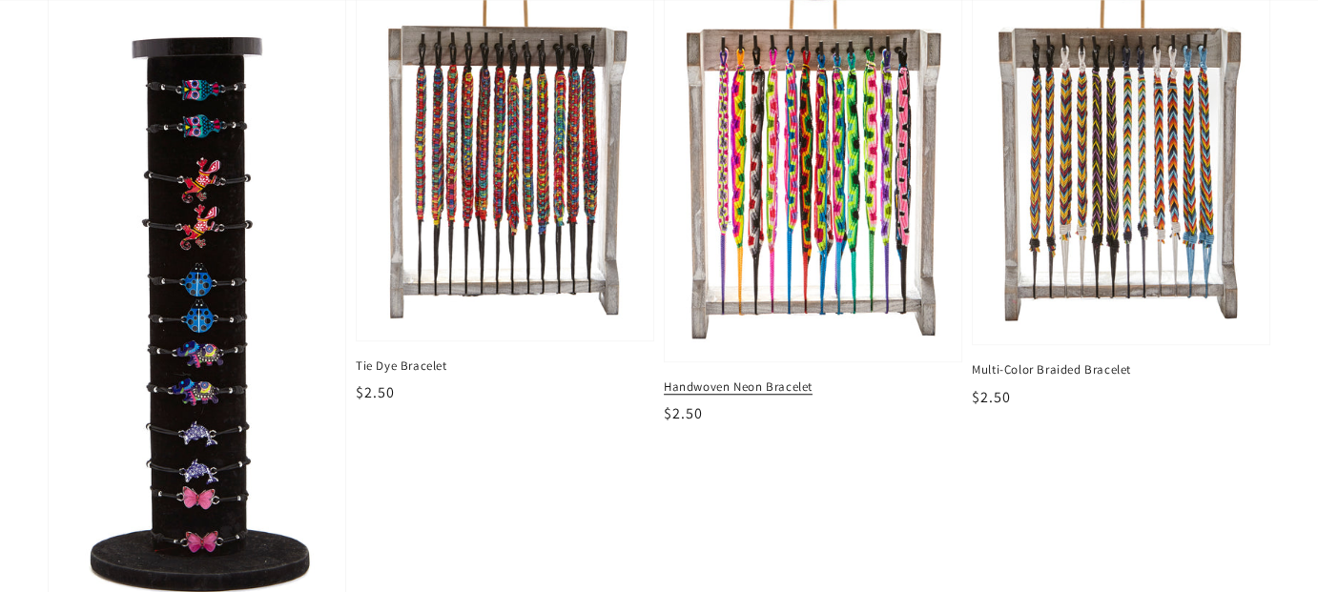
click at [801, 245] on img at bounding box center [813, 147] width 266 height 402
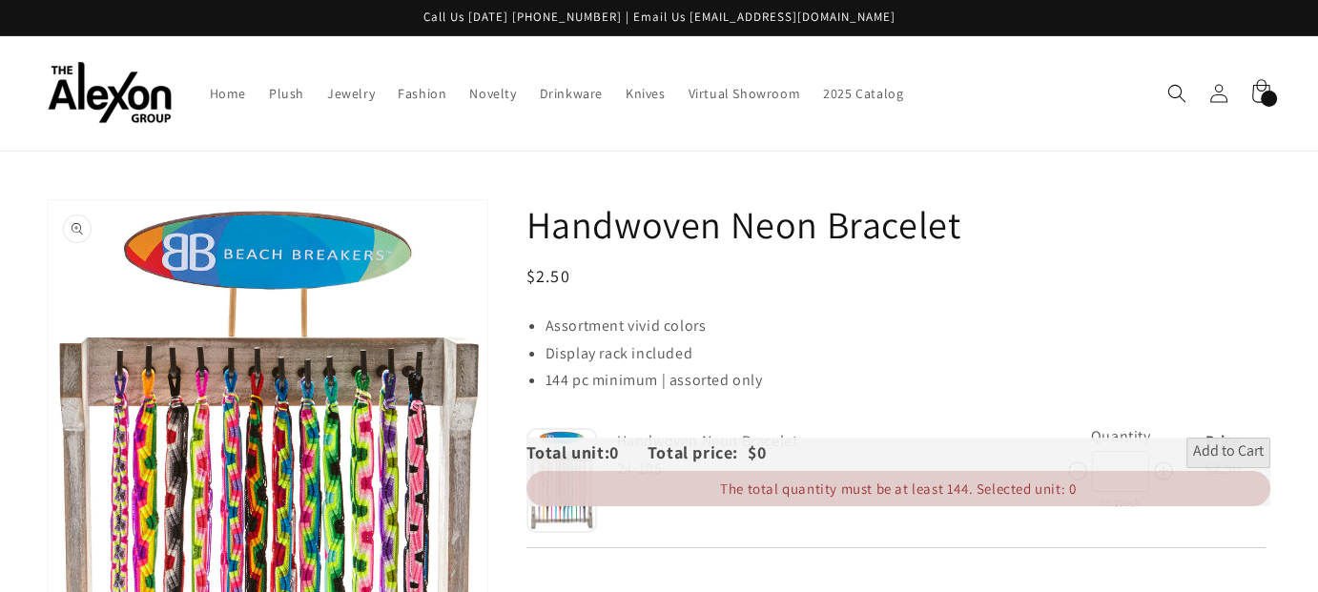
click at [315, 434] on button "Open media 1 in gallery view" at bounding box center [268, 531] width 439 height 662
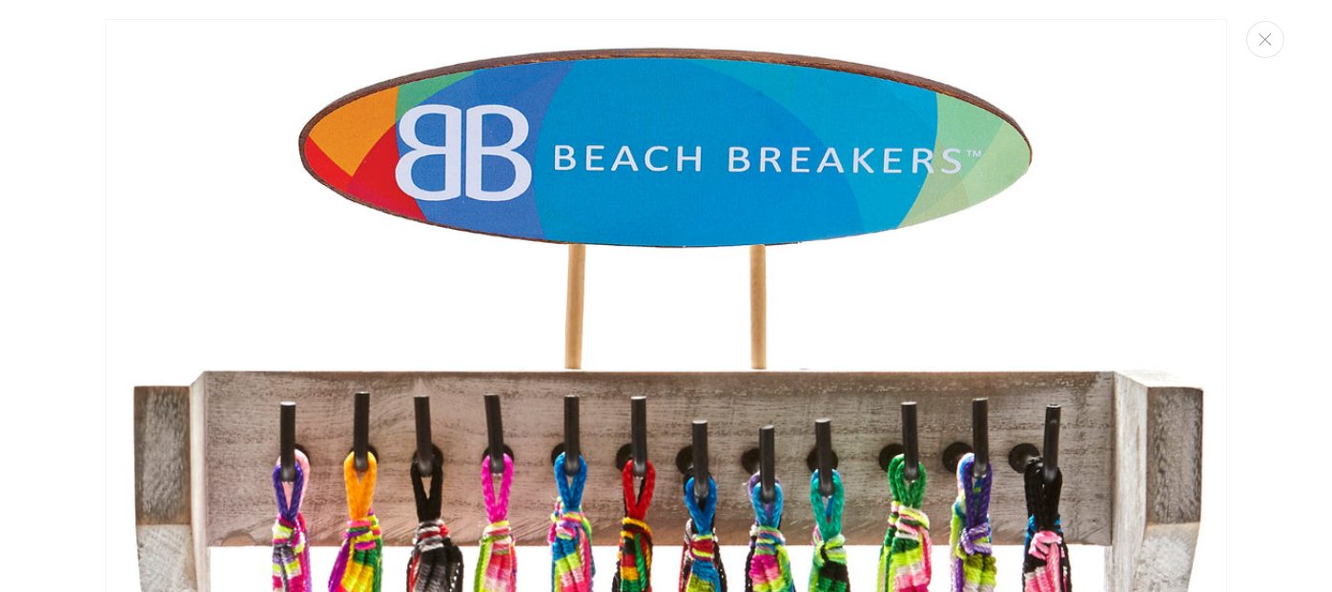
click at [1246, 58] on button "Close" at bounding box center [1265, 39] width 38 height 37
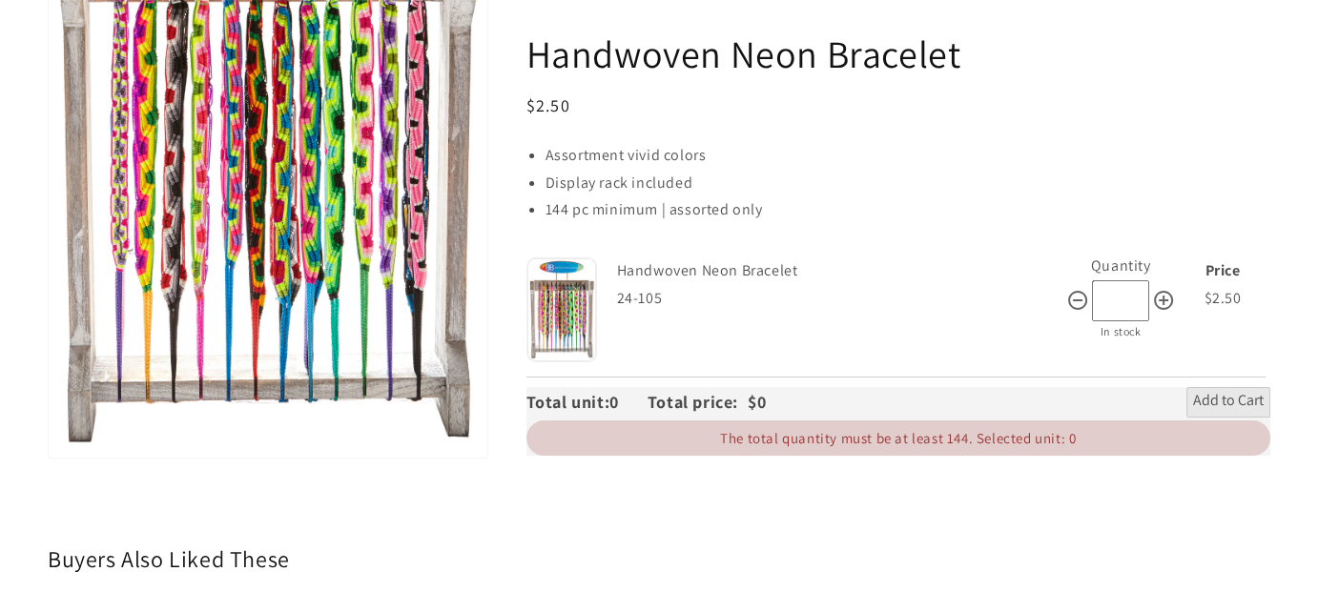
scroll to position [404, 0]
click at [1152, 313] on icon at bounding box center [1163, 301] width 23 height 23
type input "***"
click at [1193, 414] on span "Add to Cart" at bounding box center [1228, 402] width 71 height 23
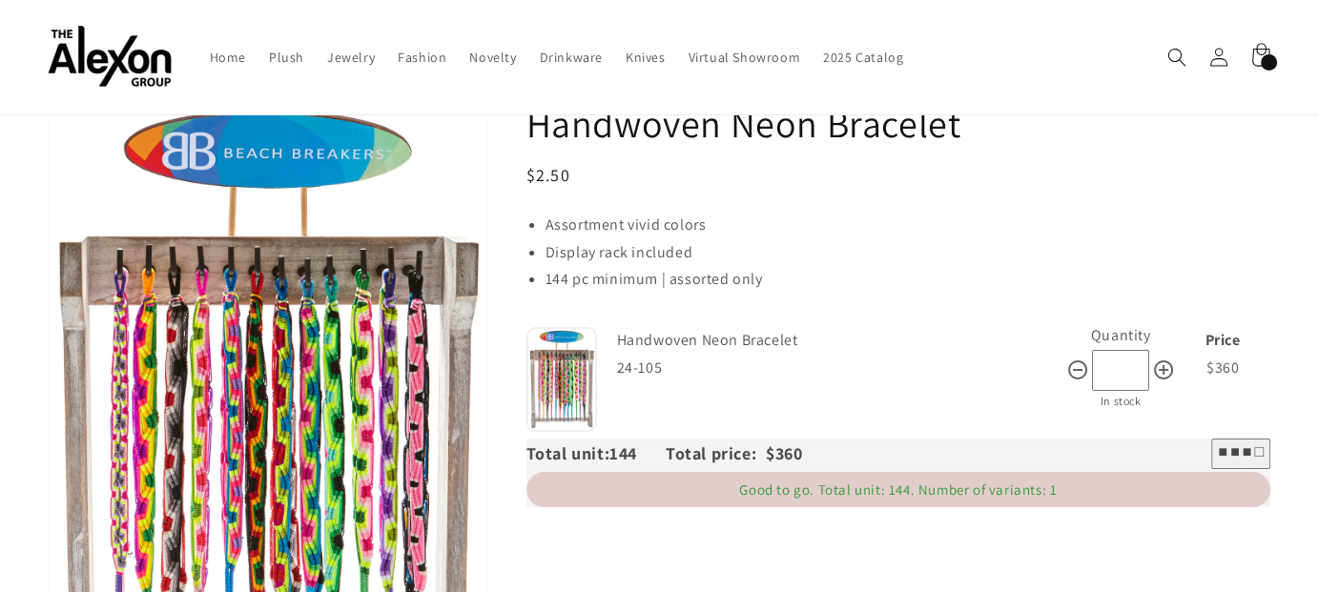
scroll to position [0, 0]
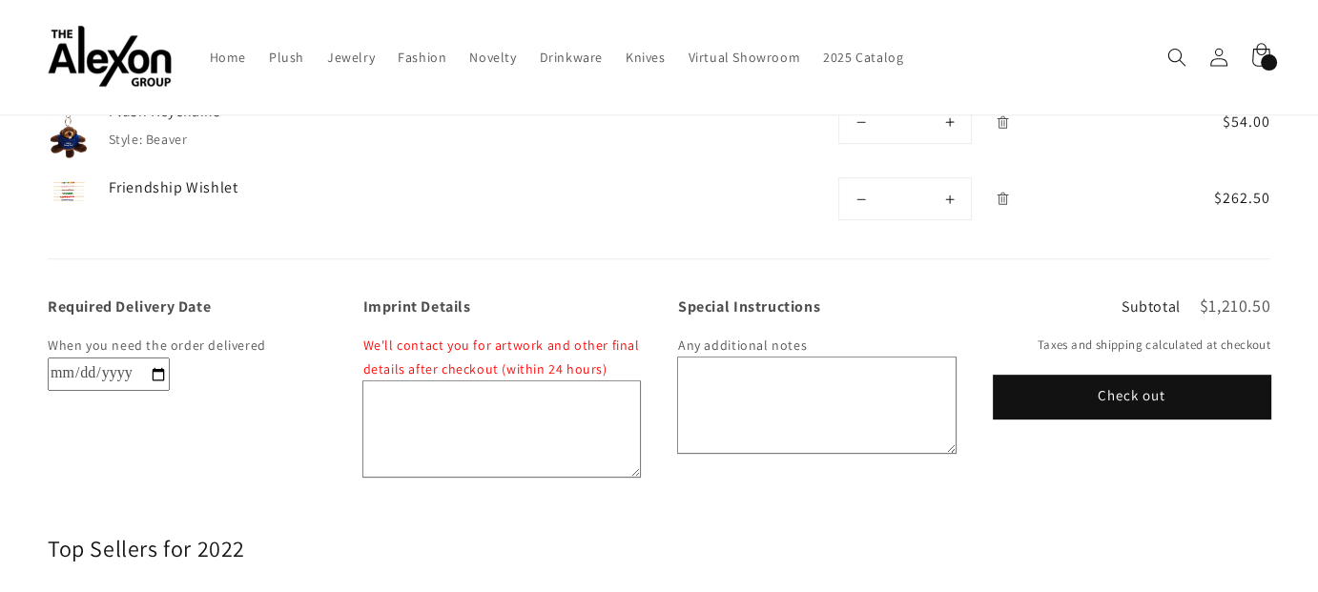
scroll to position [763, 0]
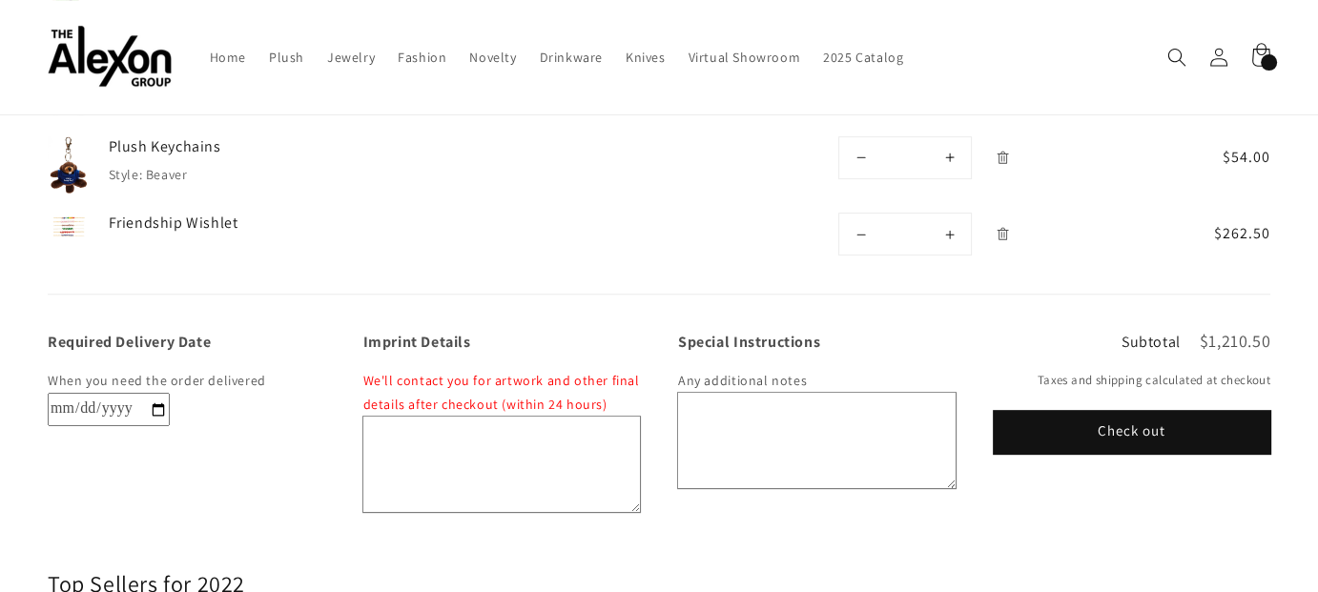
click at [170, 426] on input "Required Delivery Date" at bounding box center [109, 409] width 122 height 33
click at [170, 426] on input "**********" at bounding box center [109, 409] width 122 height 33
type input "**********"
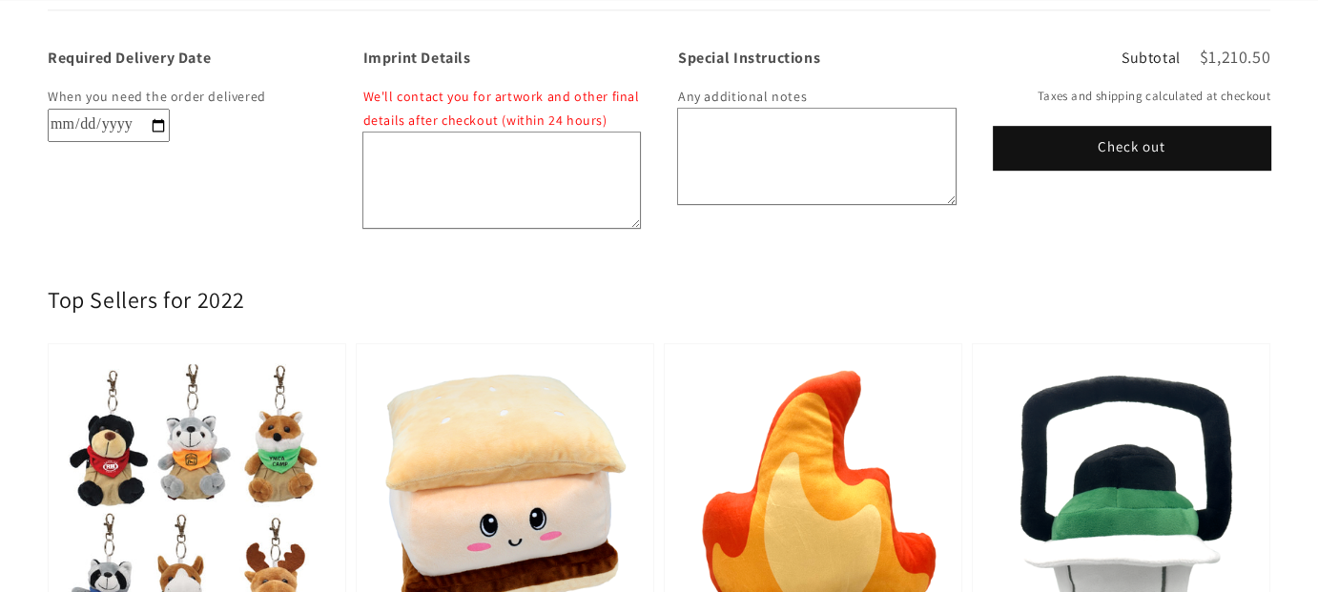
scroll to position [1049, 0]
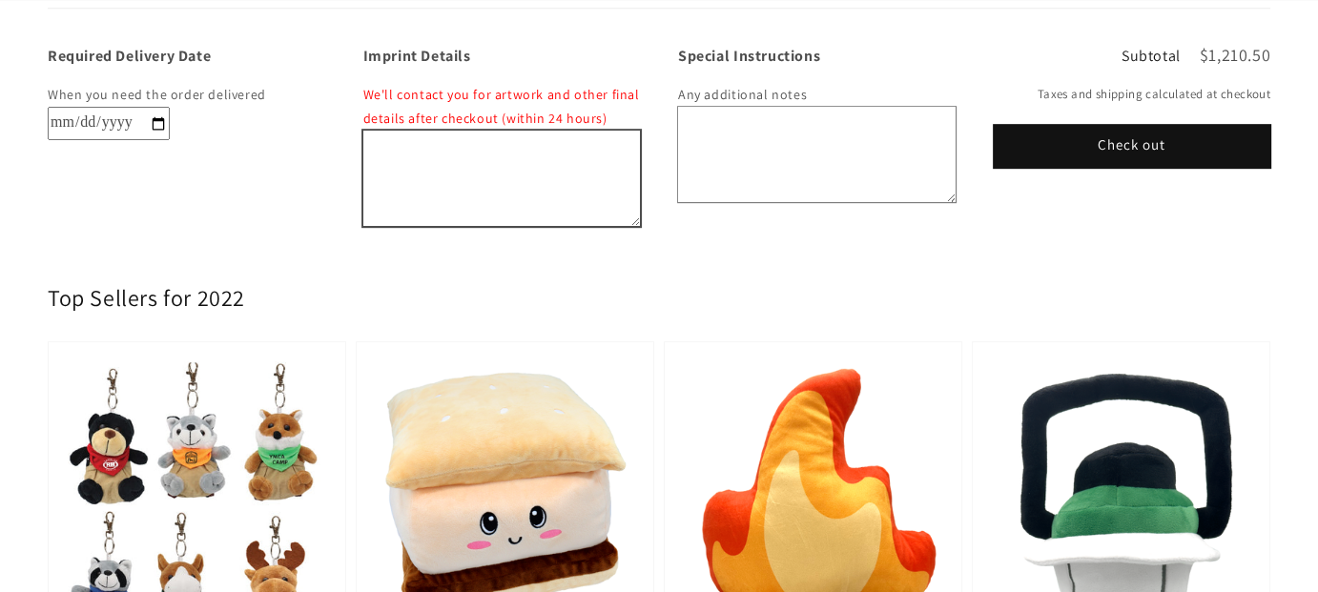
click at [488, 226] on textarea "Imprint Details" at bounding box center [501, 178] width 277 height 95
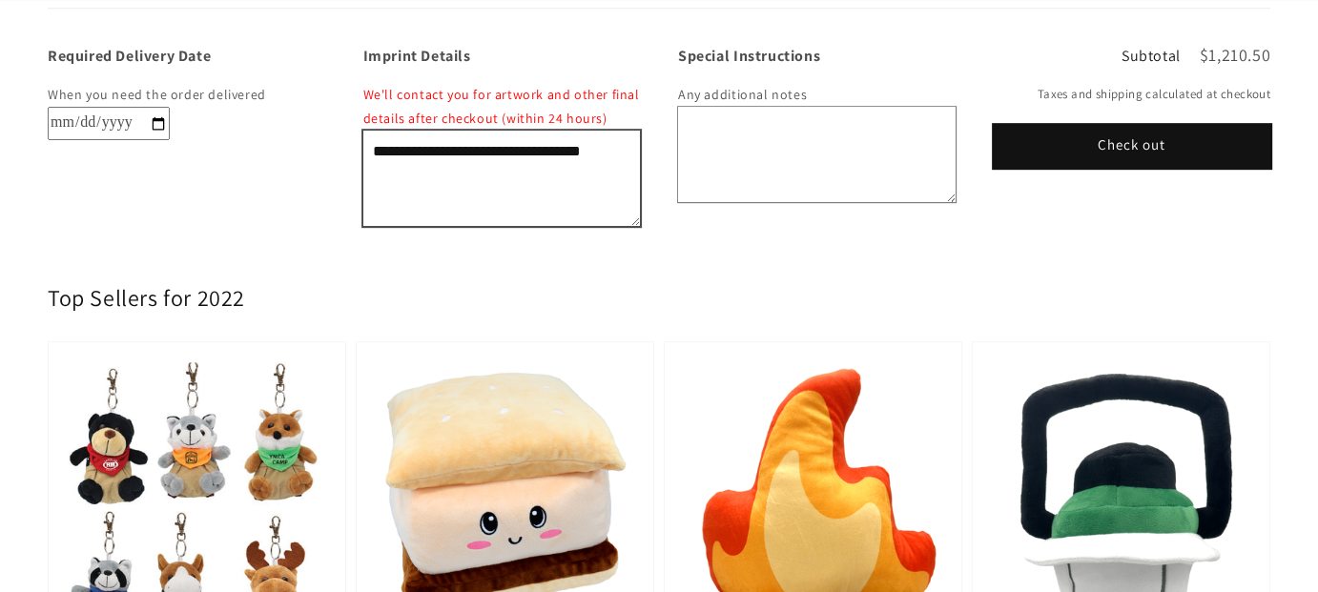
type textarea "**********"
click at [1103, 168] on button "Check out" at bounding box center [1132, 146] width 277 height 43
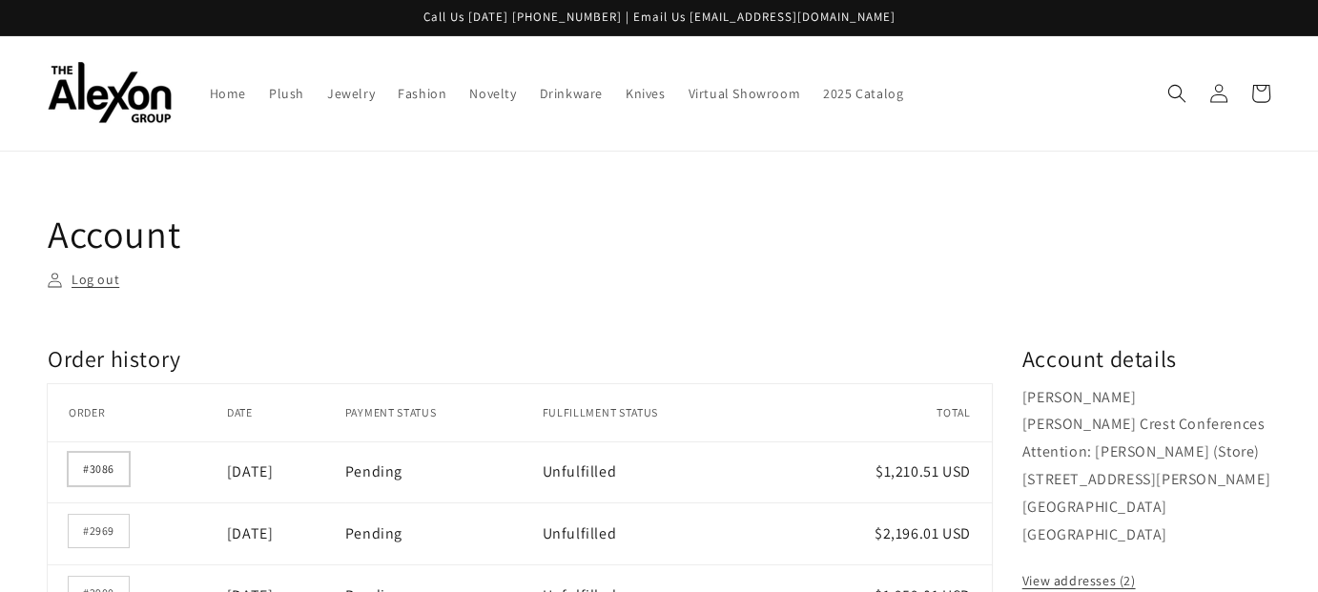
click at [124, 485] on link "#3086" at bounding box center [99, 469] width 60 height 32
